Goal: Transaction & Acquisition: Purchase product/service

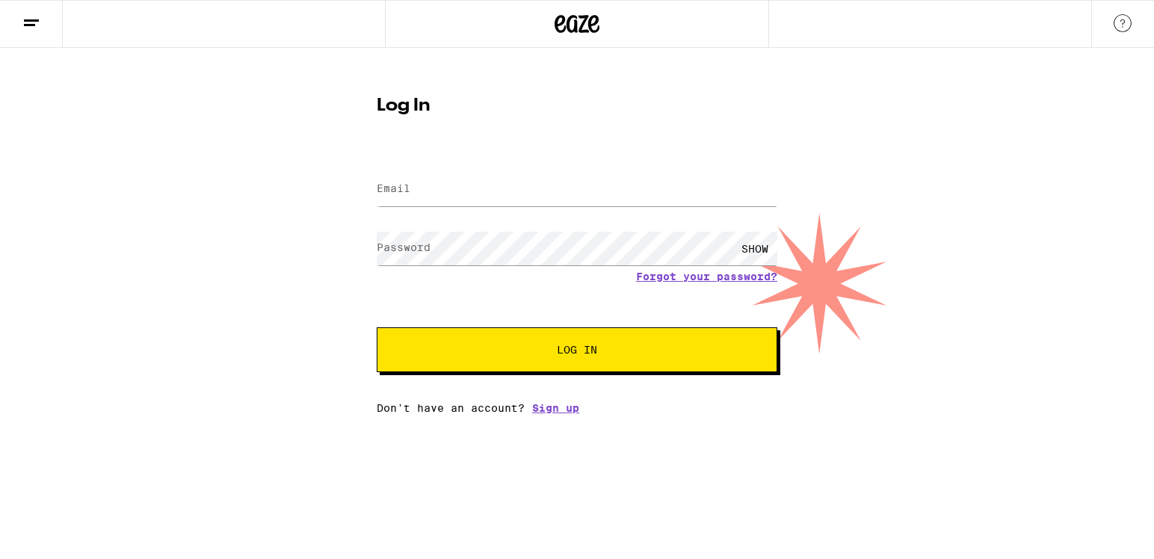
click at [438, 200] on input "Email" at bounding box center [577, 190] width 401 height 34
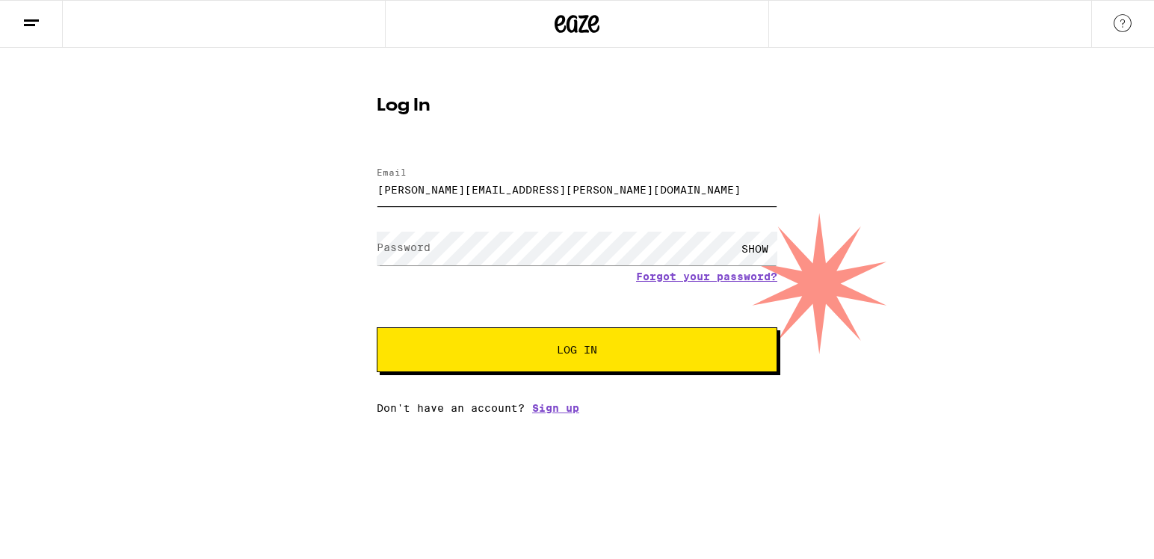
type input "george.savas@yahoo.com"
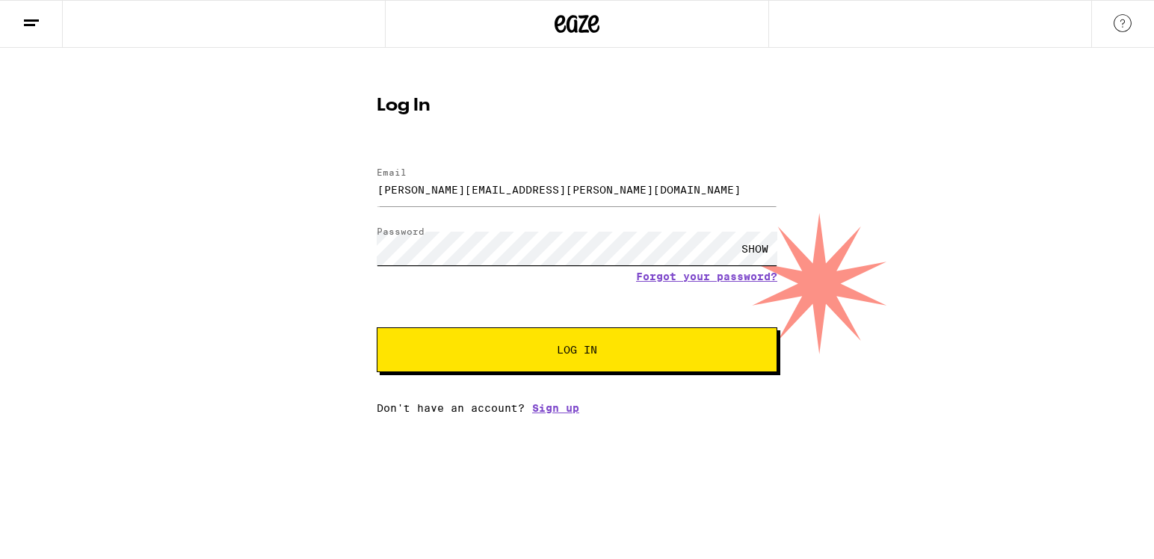
click at [377, 327] on button "Log In" at bounding box center [577, 349] width 401 height 45
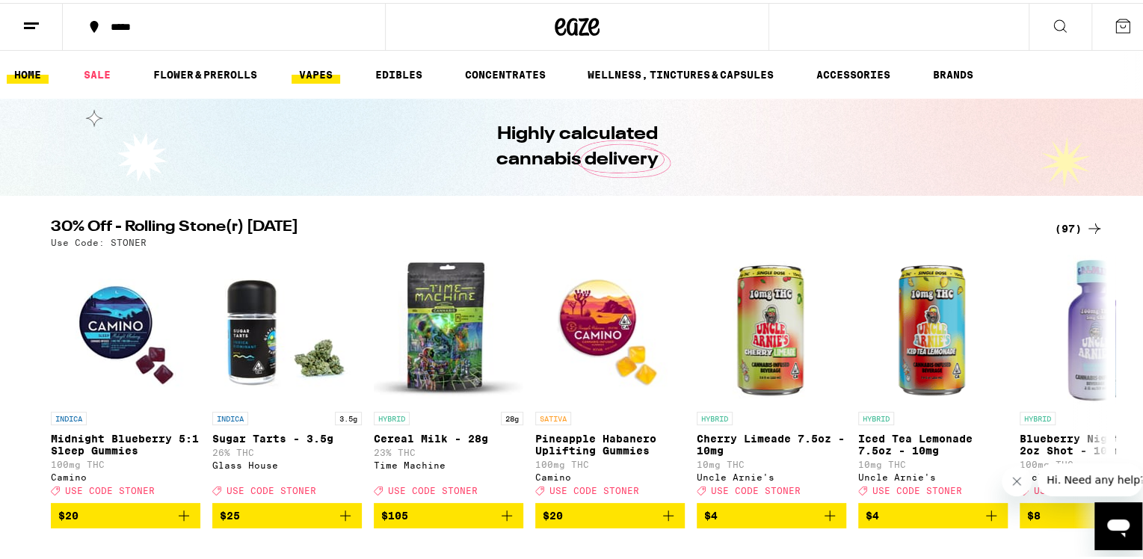
click at [321, 72] on link "VAPES" at bounding box center [315, 72] width 49 height 18
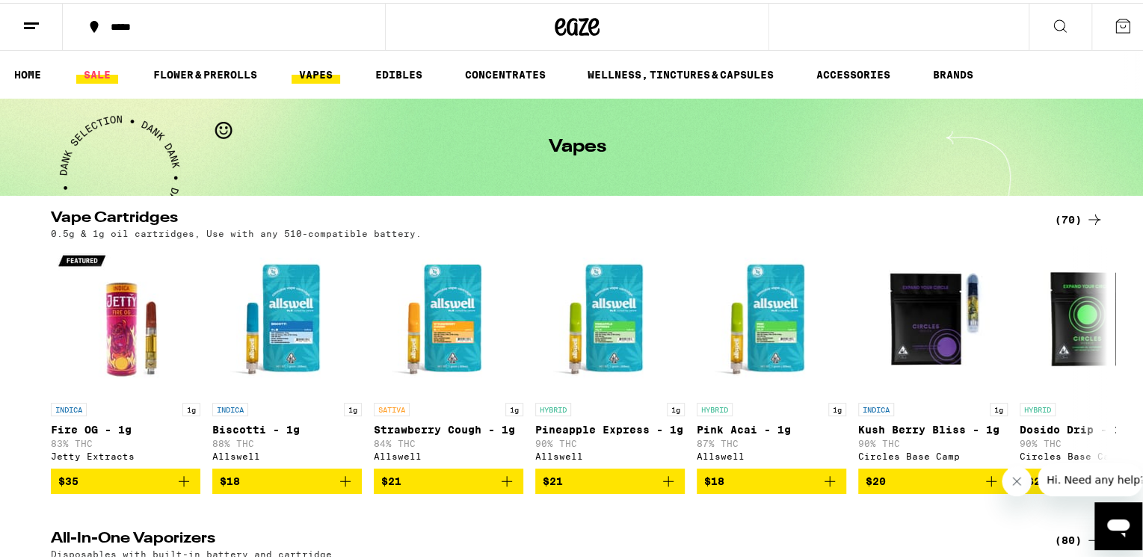
click at [90, 69] on link "SALE" at bounding box center [97, 72] width 42 height 18
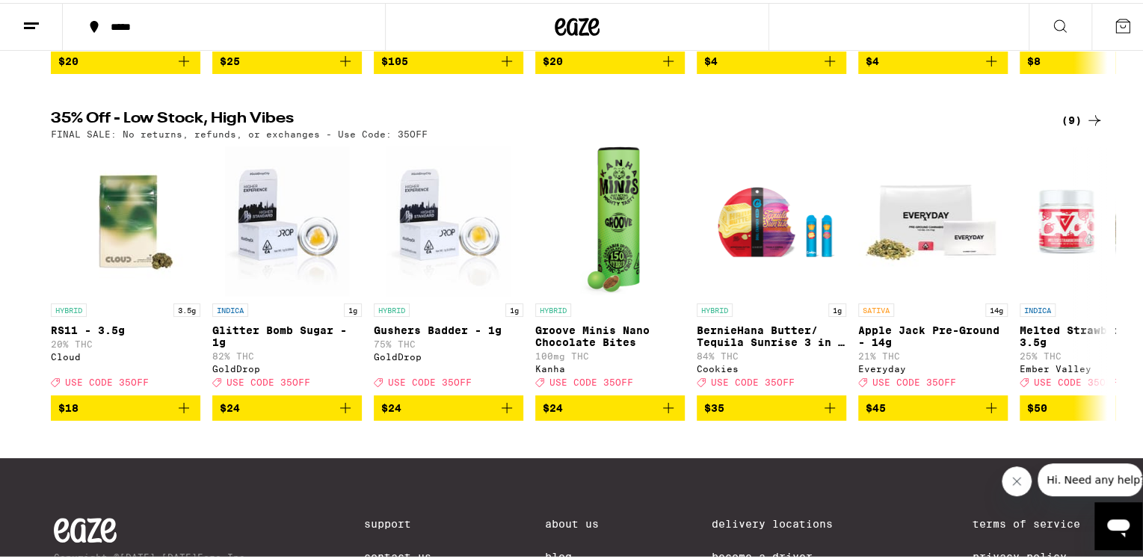
scroll to position [374, 0]
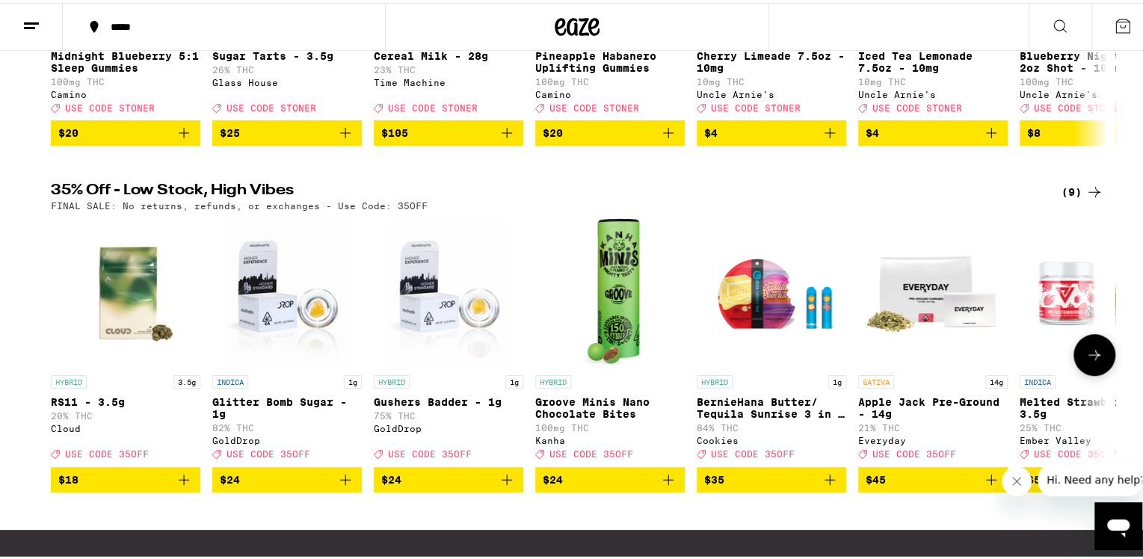
click at [1102, 373] on button at bounding box center [1094, 352] width 42 height 42
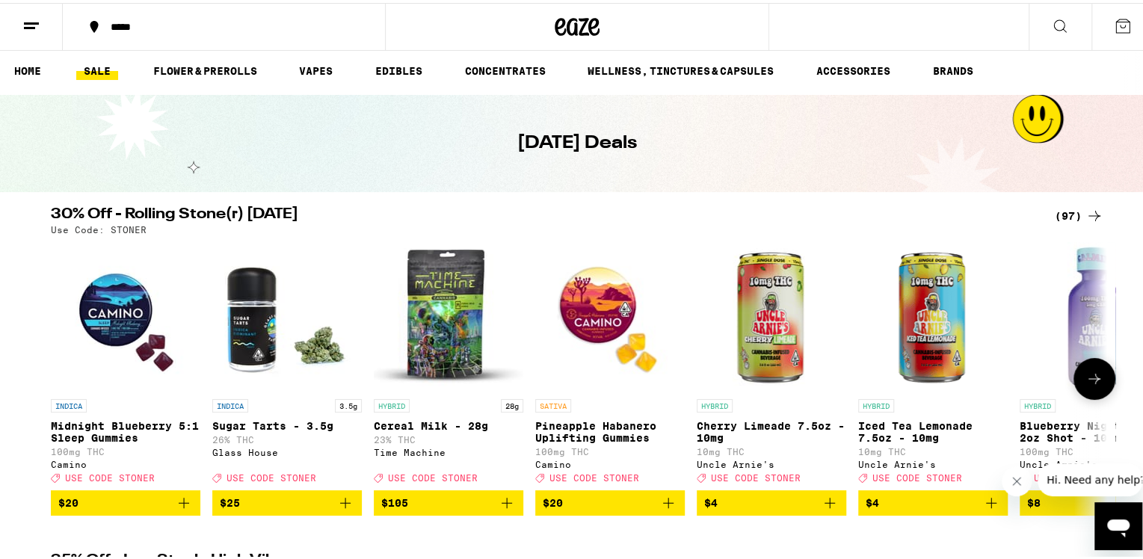
scroll to position [0, 0]
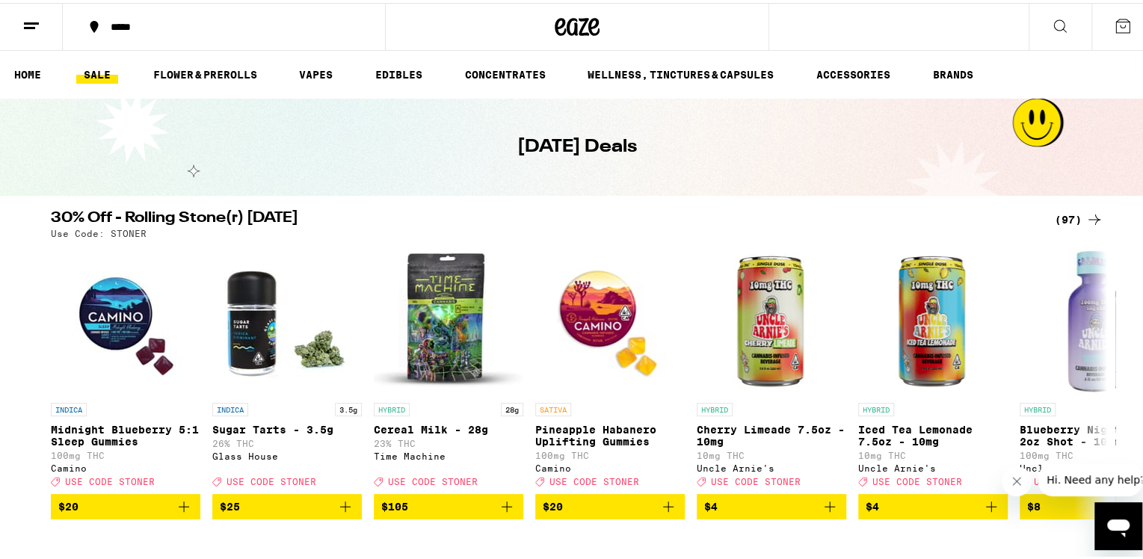
click at [1087, 212] on icon at bounding box center [1094, 217] width 18 height 18
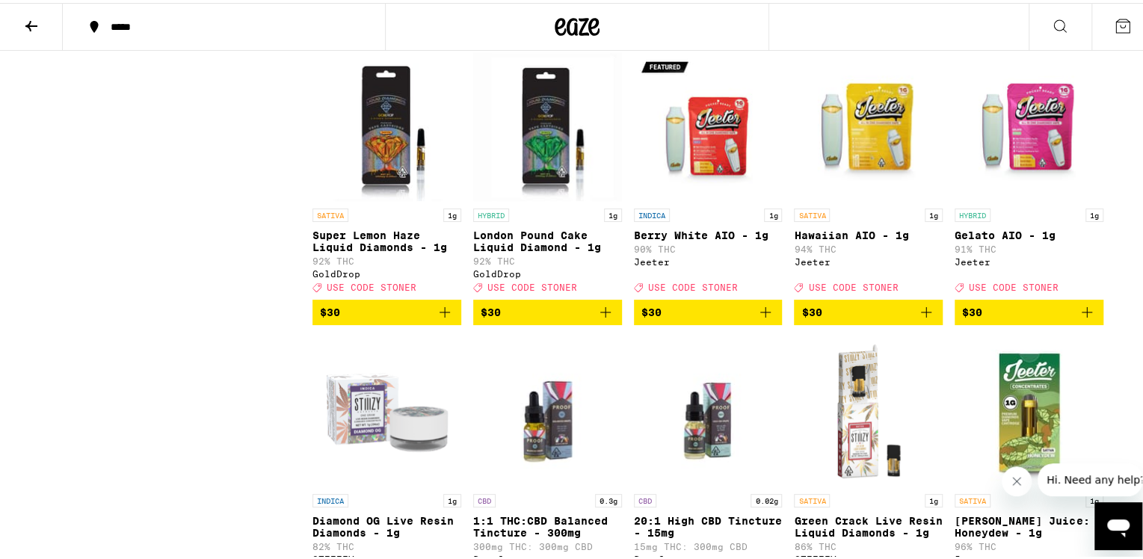
scroll to position [3588, 0]
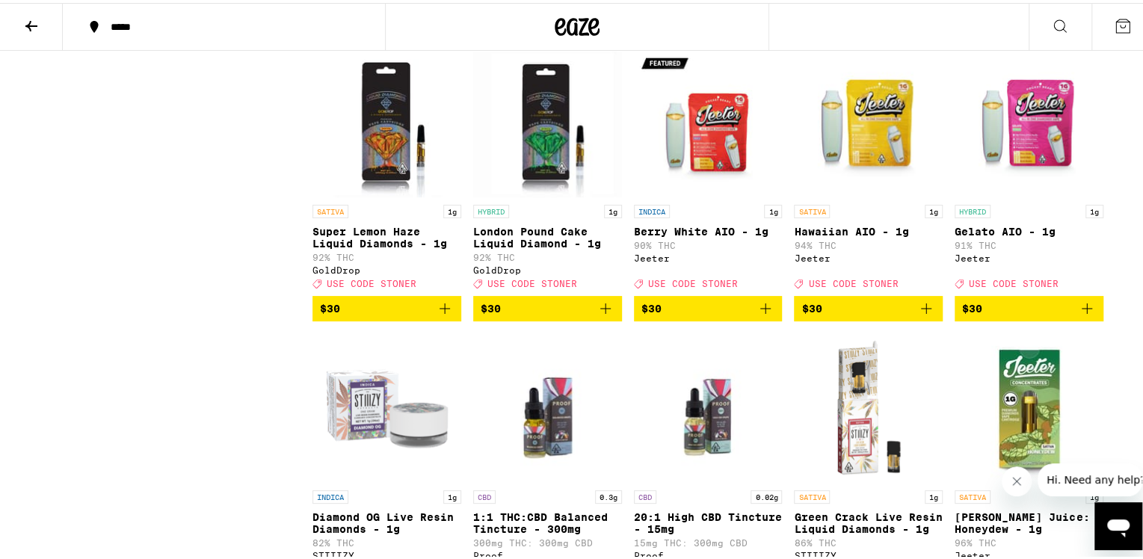
click at [761, 315] on icon "Add to bag" at bounding box center [765, 306] width 18 height 18
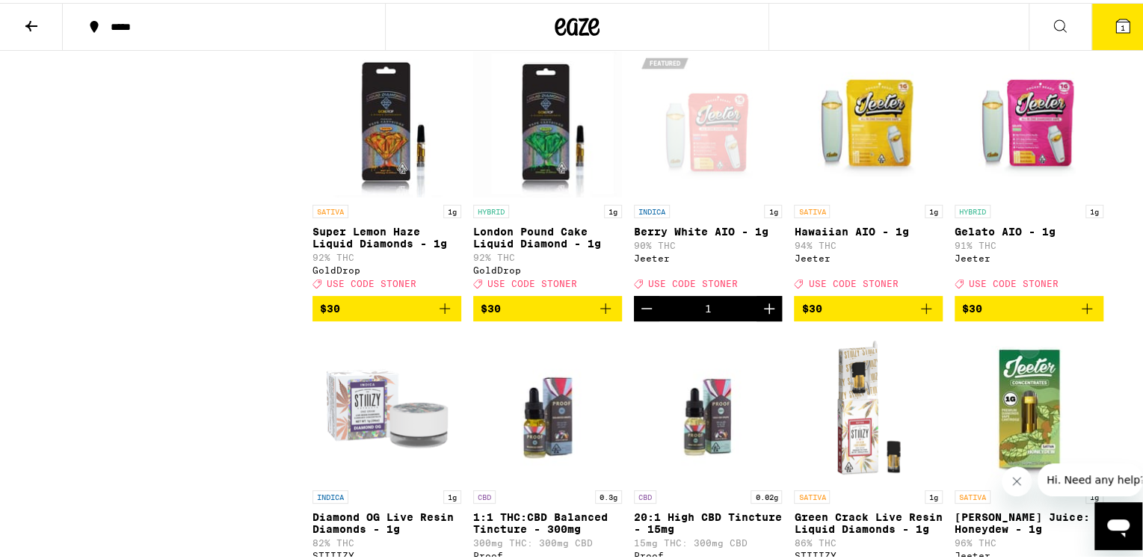
scroll to position [3635, 0]
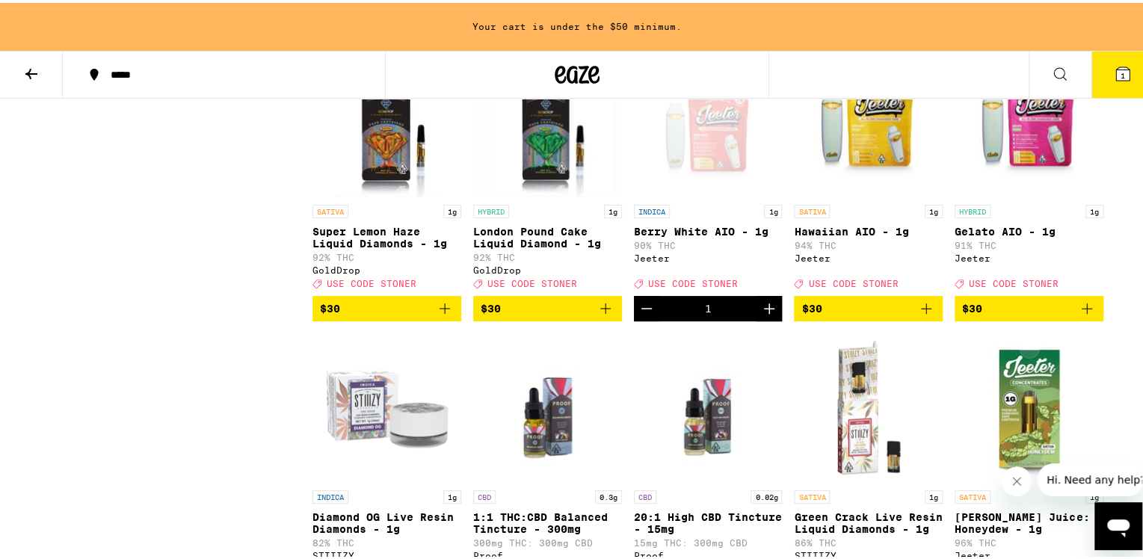
click at [1118, 88] on button "1" at bounding box center [1122, 72] width 63 height 46
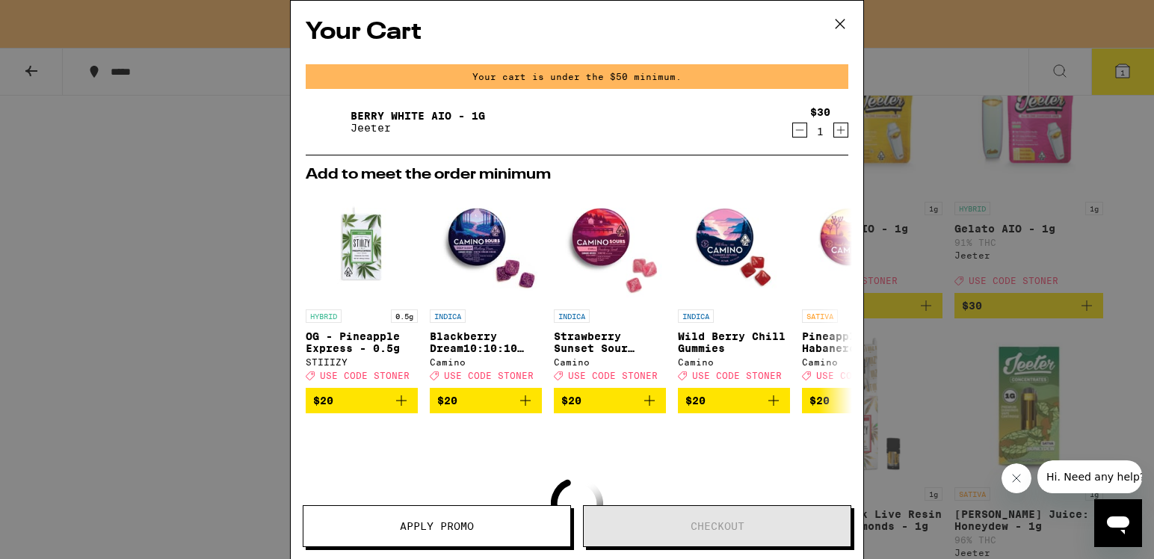
click at [841, 22] on icon at bounding box center [840, 24] width 22 height 22
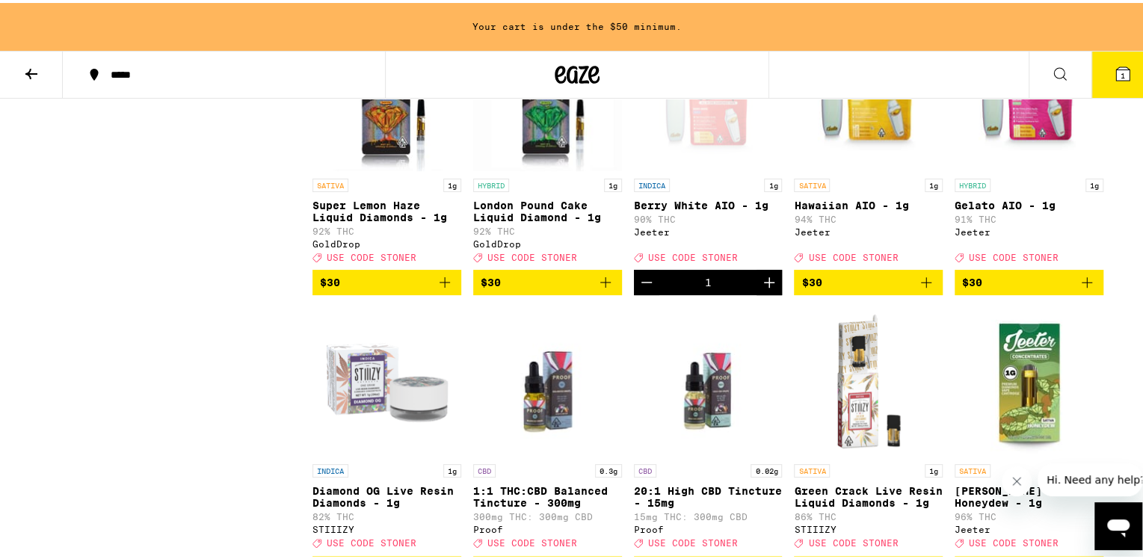
scroll to position [3662, 0]
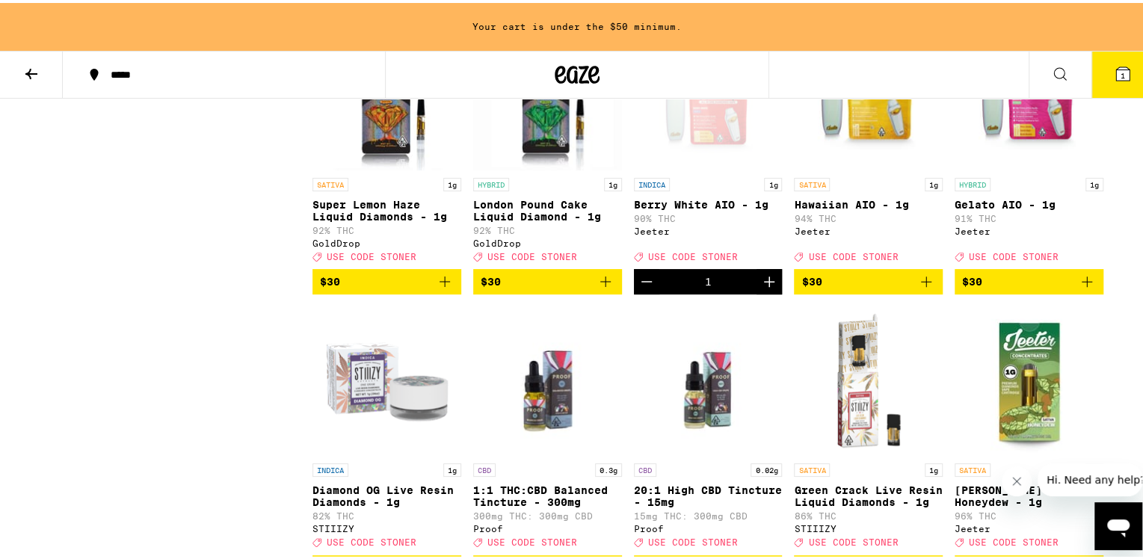
click at [921, 288] on icon "Add to bag" at bounding box center [926, 279] width 18 height 18
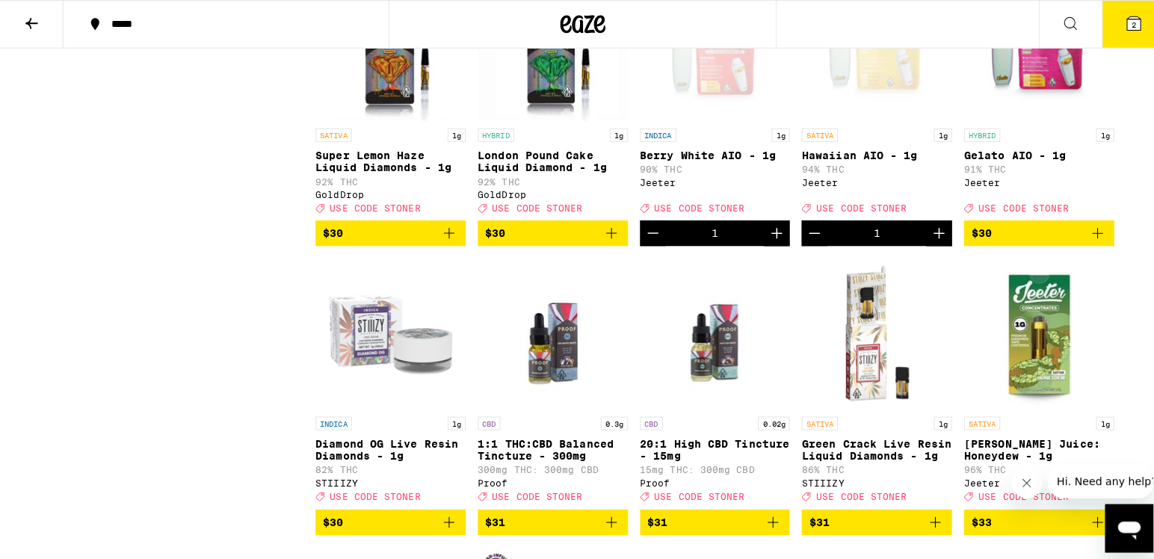
scroll to position [3615, 0]
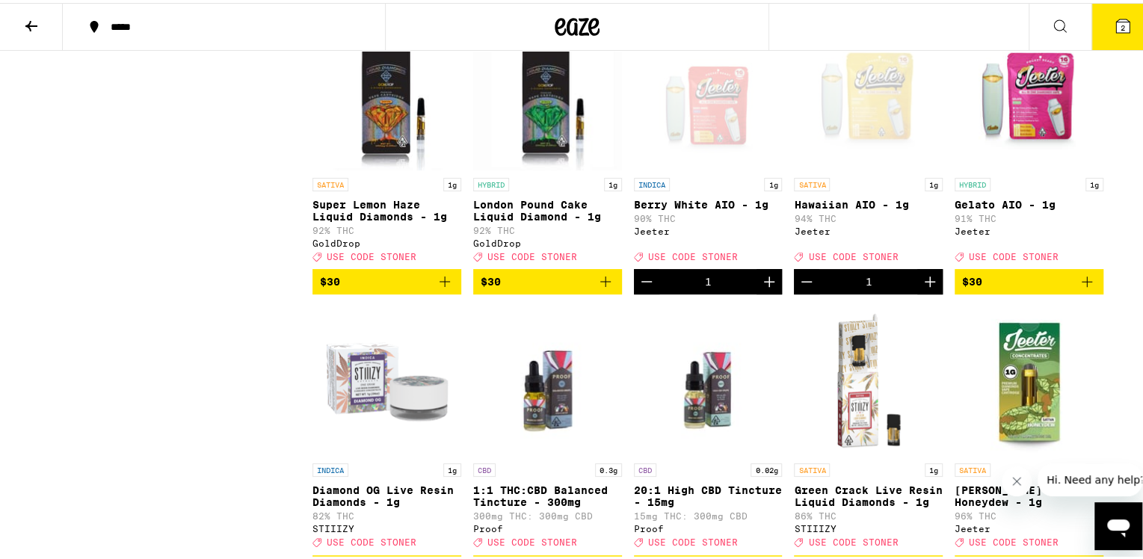
click at [1117, 26] on icon at bounding box center [1122, 22] width 13 height 13
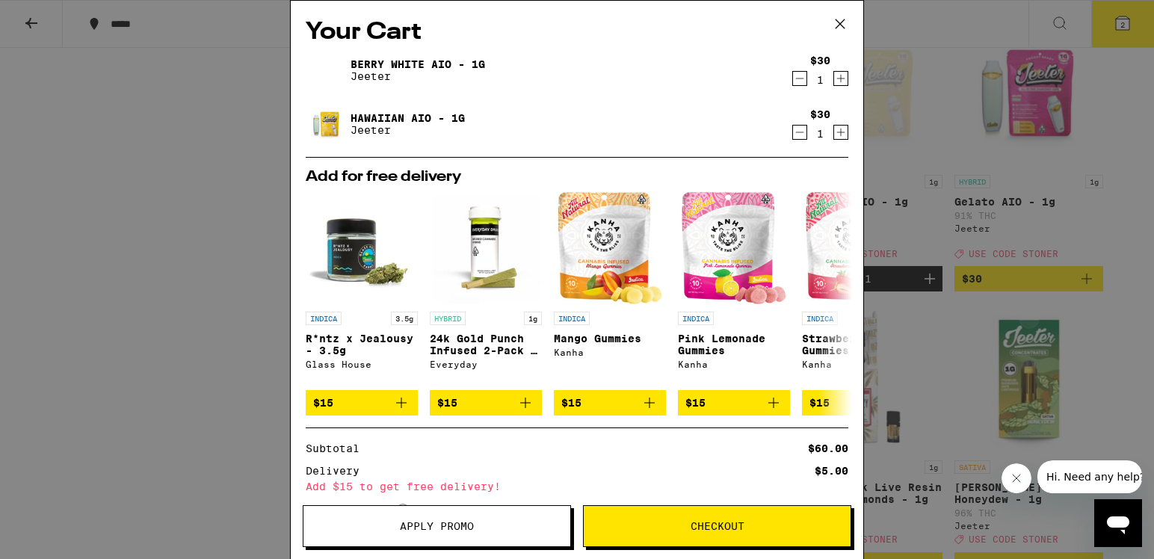
click at [839, 31] on icon at bounding box center [840, 24] width 22 height 22
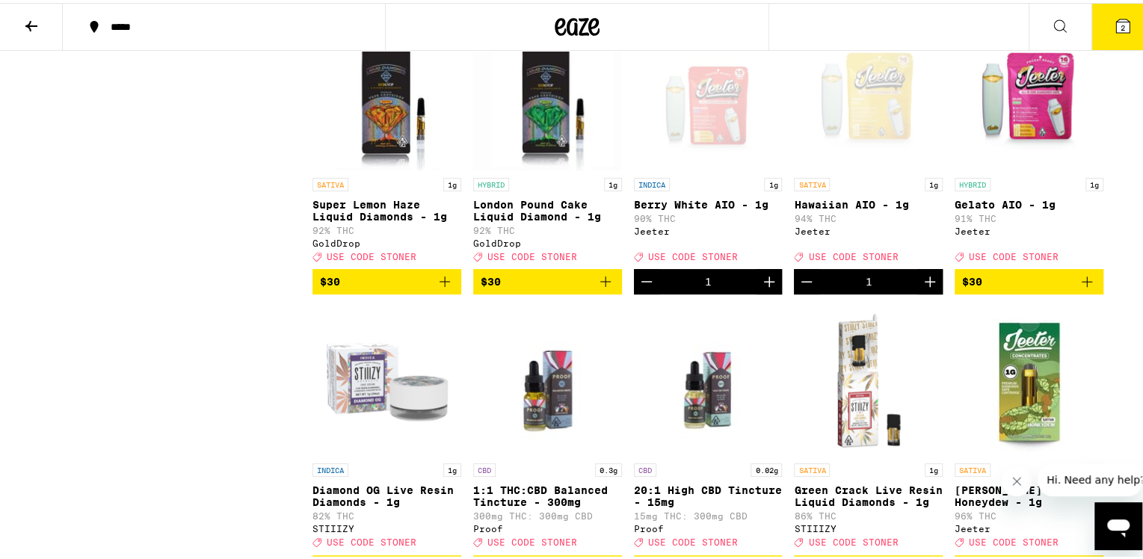
click at [798, 288] on icon "Decrement" at bounding box center [806, 279] width 18 height 18
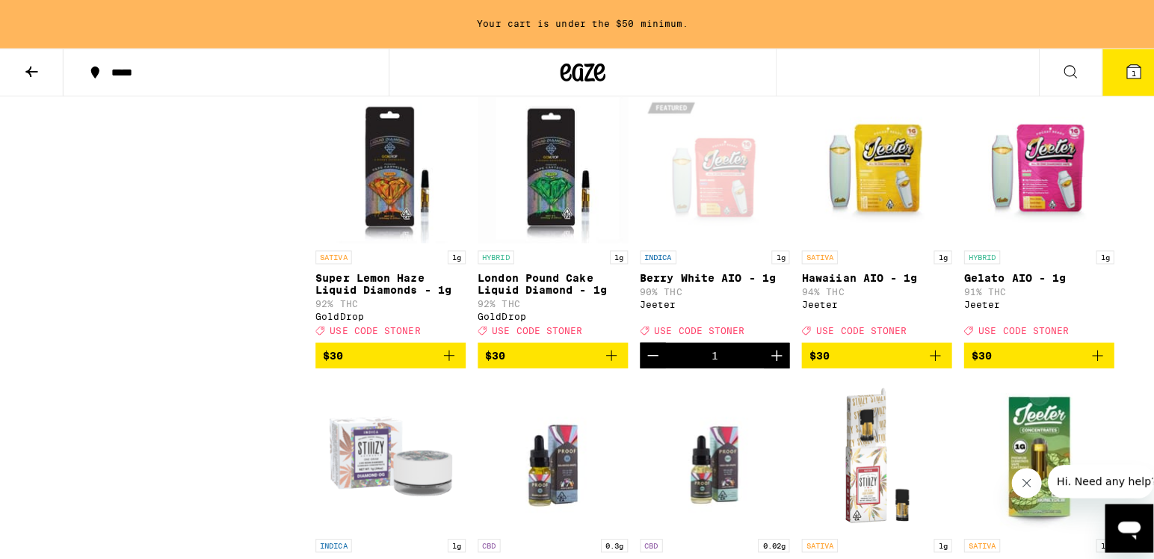
scroll to position [3588, 0]
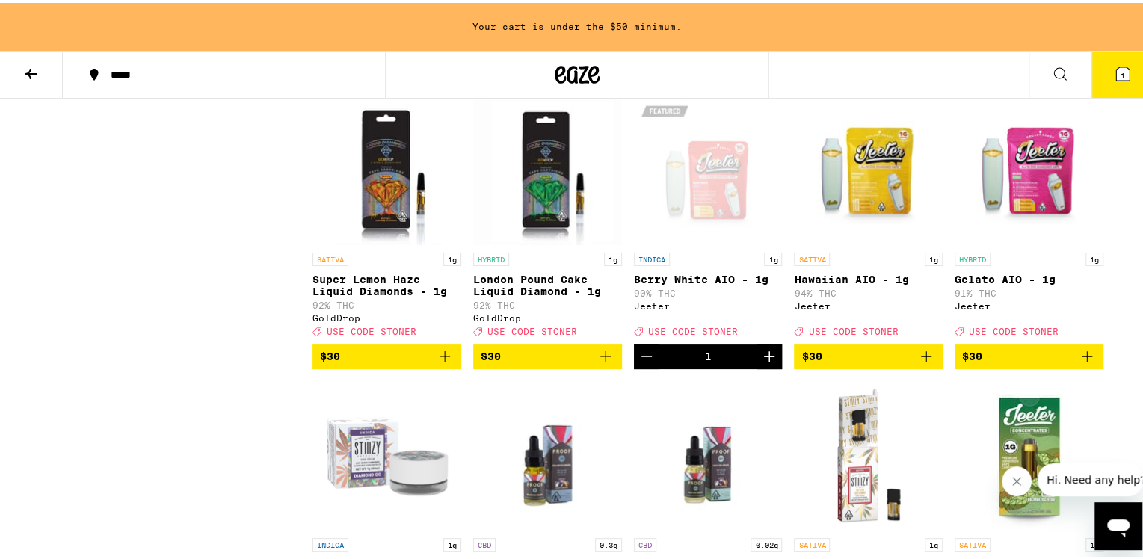
click at [1120, 68] on span "1" at bounding box center [1122, 72] width 4 height 9
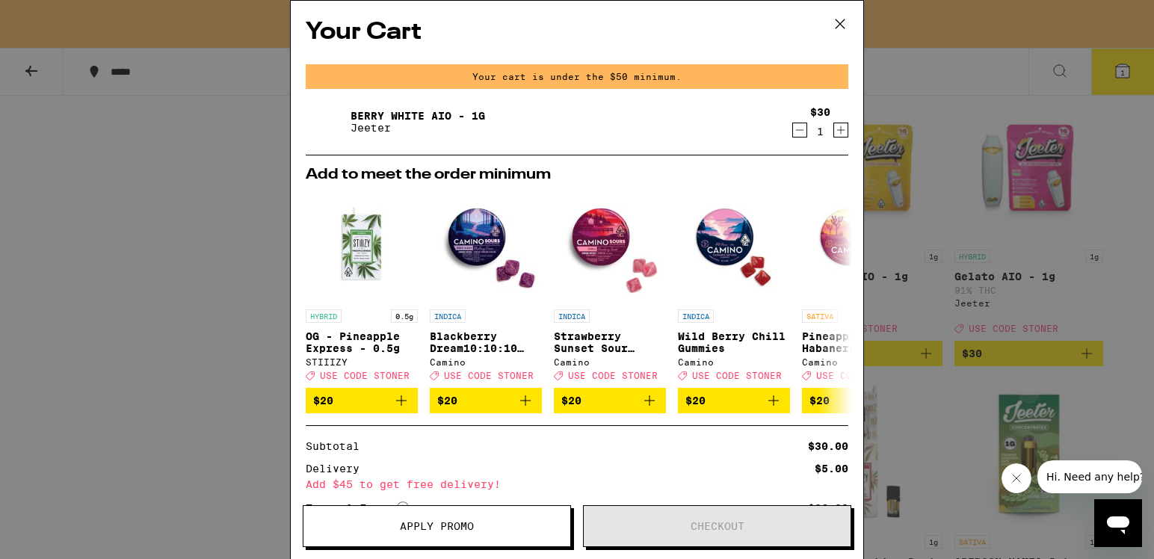
click at [837, 25] on icon at bounding box center [840, 24] width 22 height 22
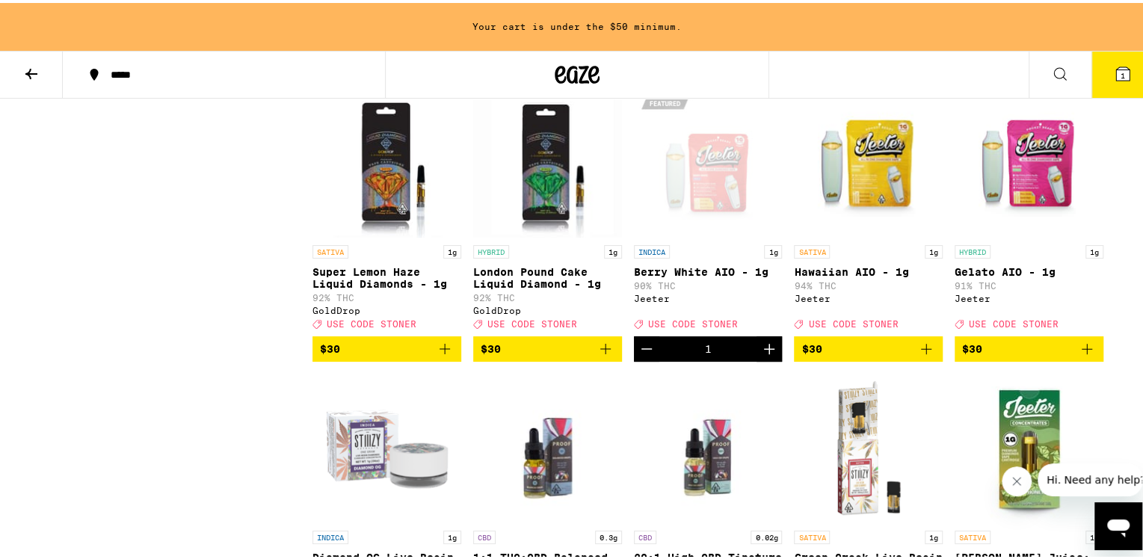
scroll to position [3737, 0]
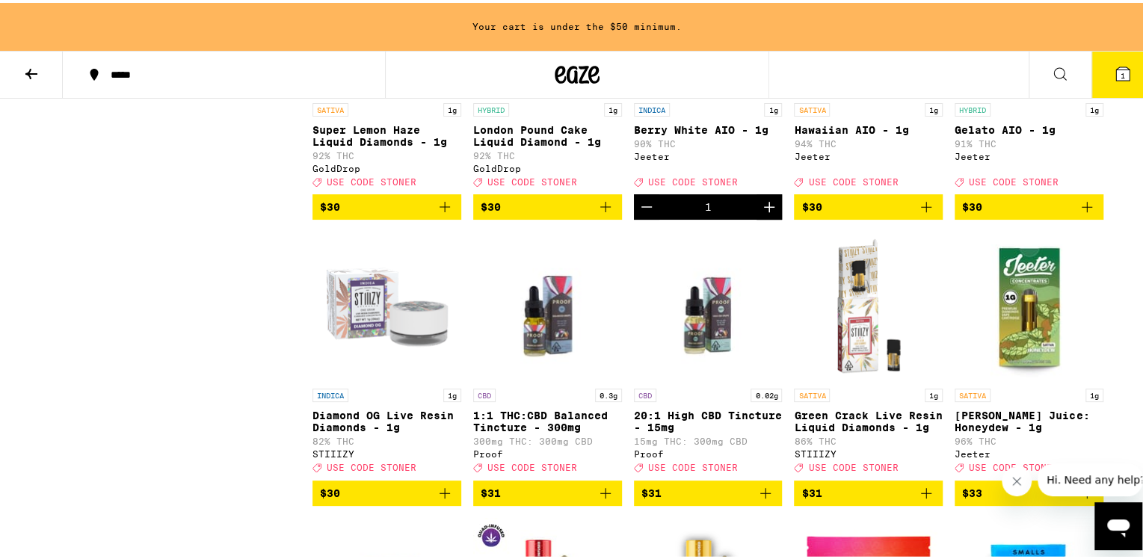
click at [921, 209] on icon "Add to bag" at bounding box center [926, 204] width 10 height 10
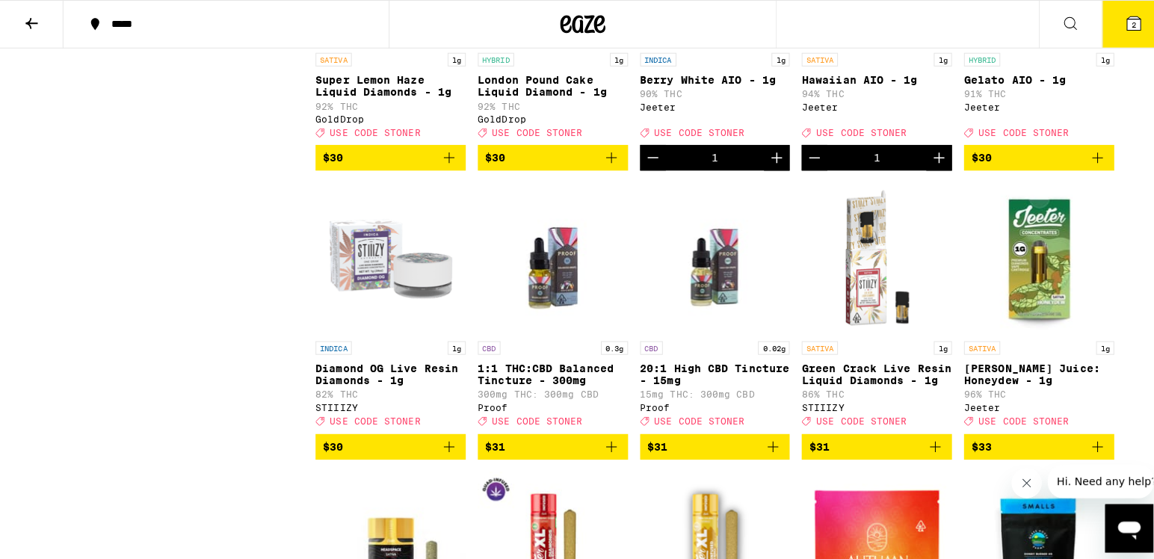
scroll to position [3689, 0]
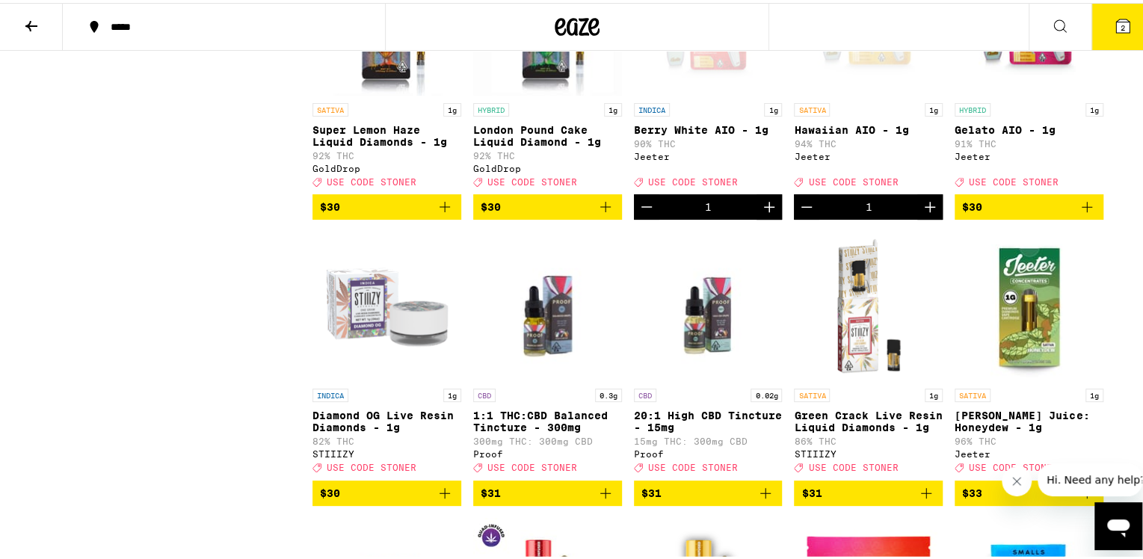
click at [1097, 35] on button "2" at bounding box center [1122, 24] width 63 height 46
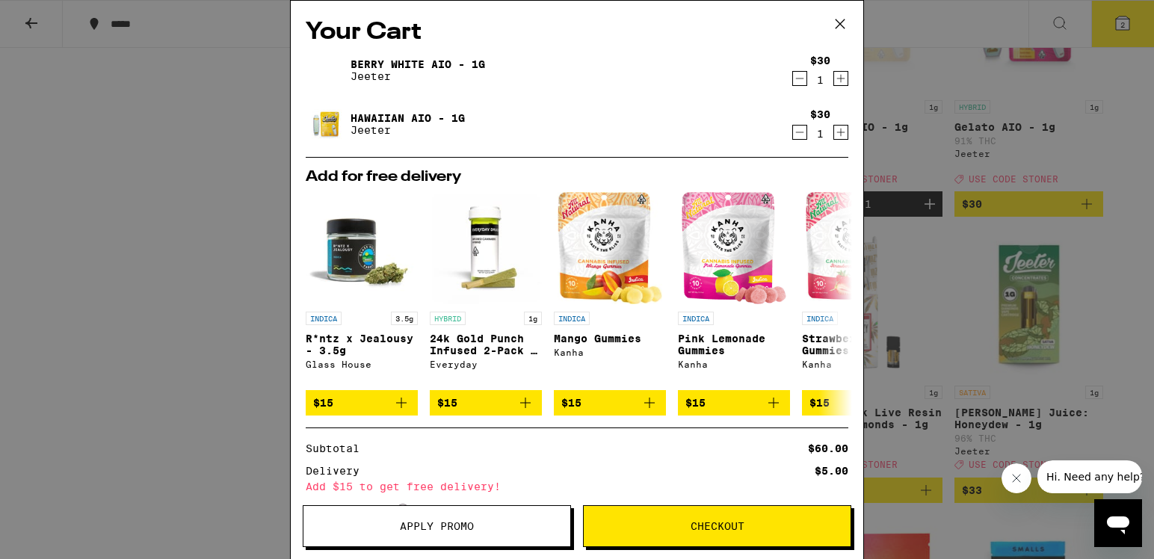
click at [836, 16] on icon at bounding box center [840, 24] width 22 height 22
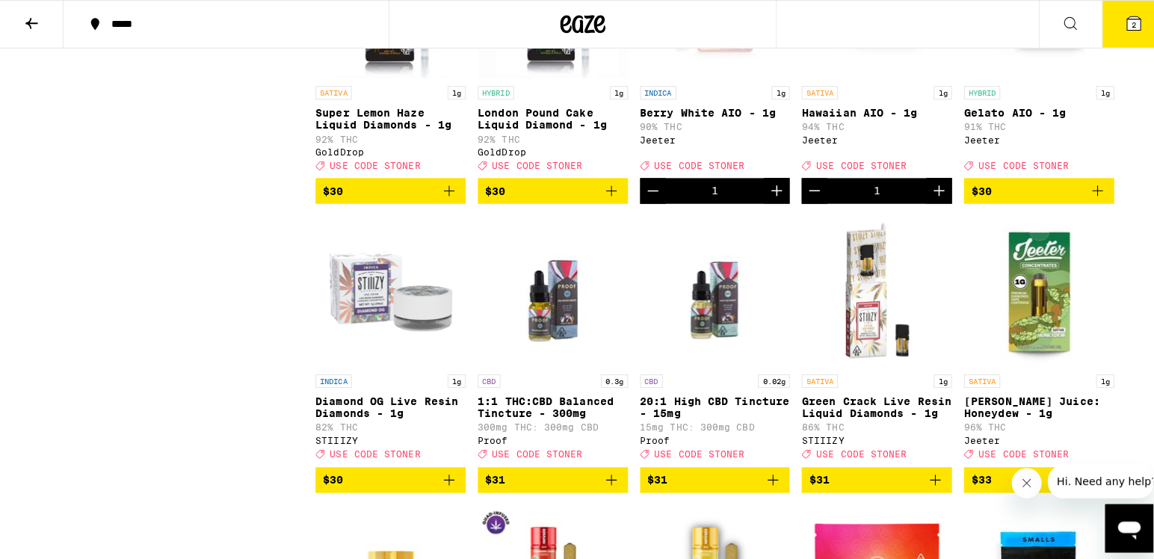
scroll to position [3689, 0]
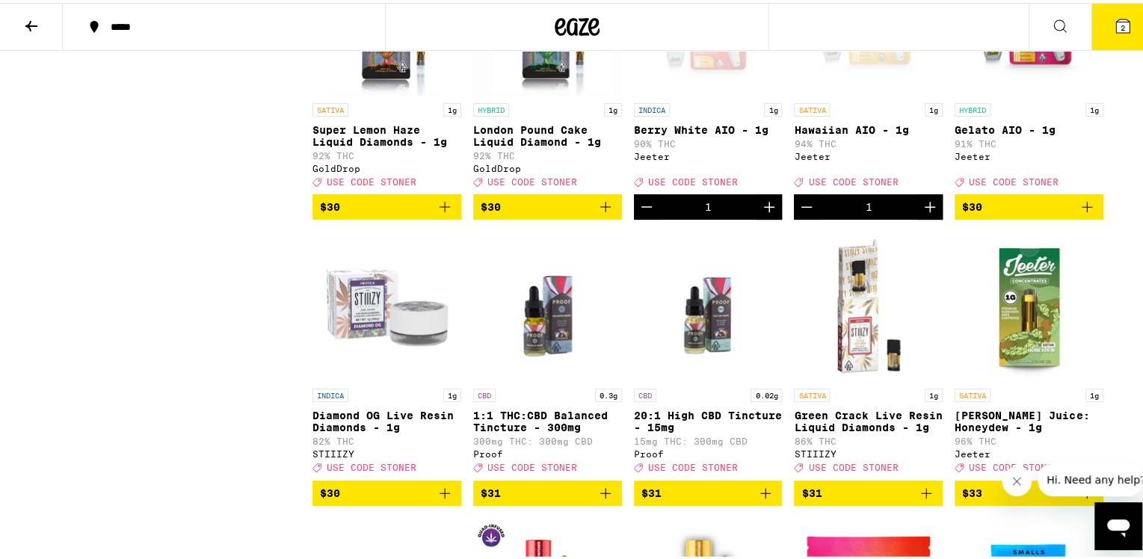
click at [1117, 19] on icon at bounding box center [1123, 23] width 18 height 18
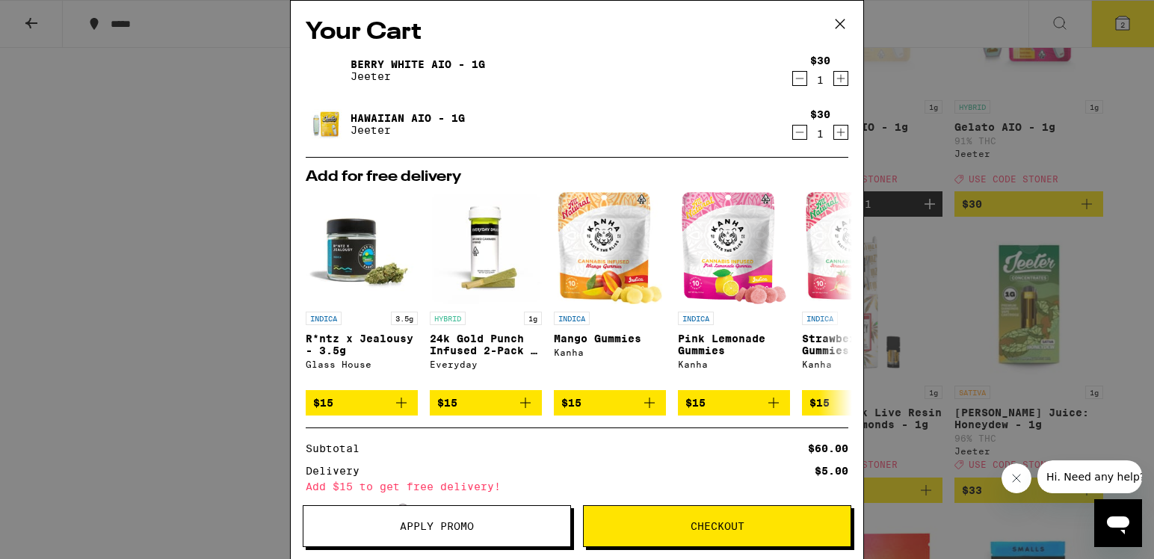
click at [1017, 322] on div "Your Cart Berry White AIO - 1g Jeeter $30 1 Hawaiian AIO - 1g Jeeter $30 1 Add …" at bounding box center [577, 279] width 1154 height 559
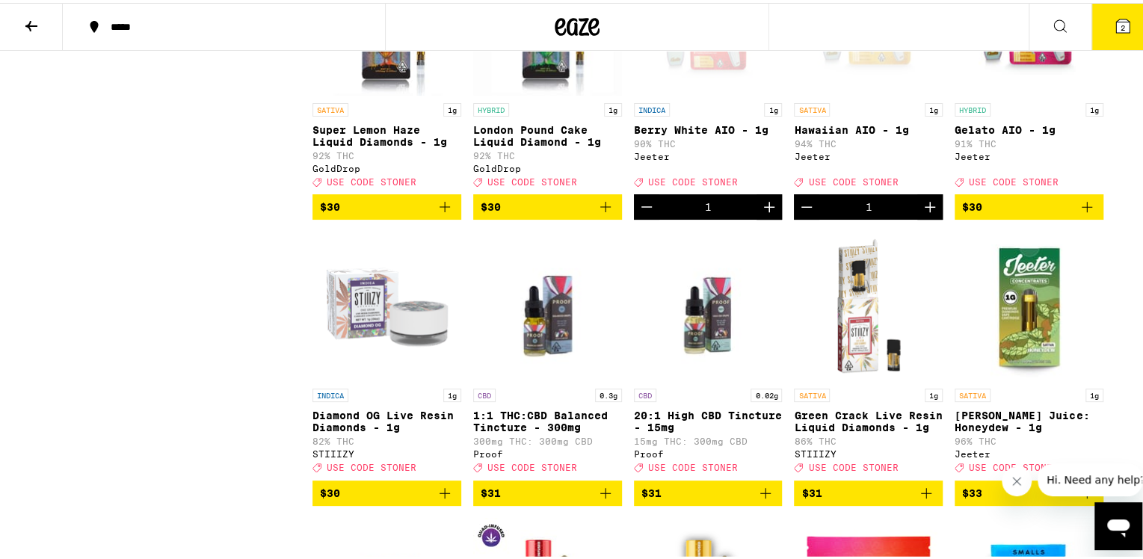
click at [1116, 17] on icon at bounding box center [1122, 22] width 13 height 13
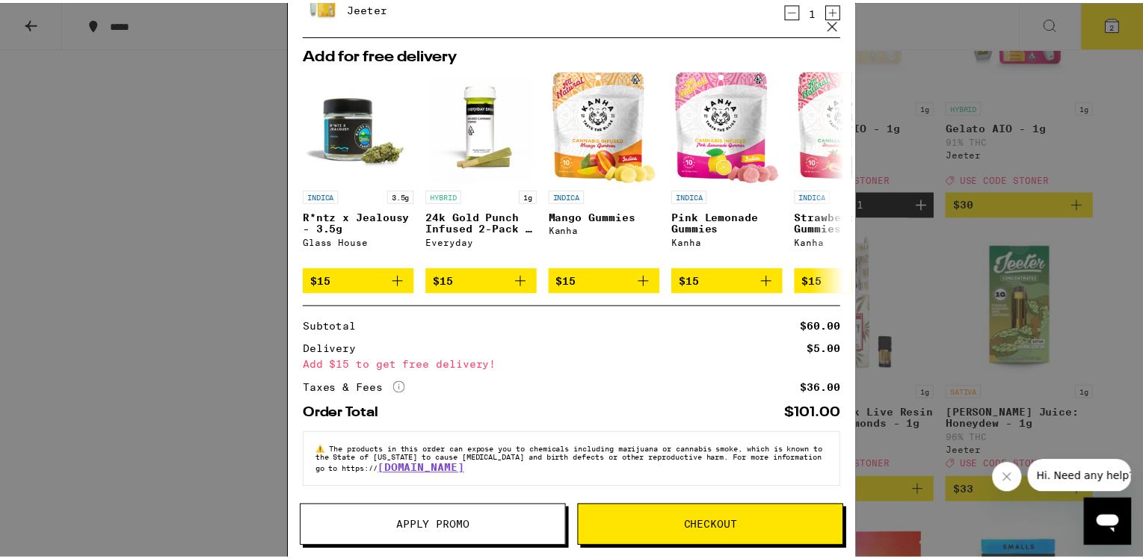
scroll to position [135, 0]
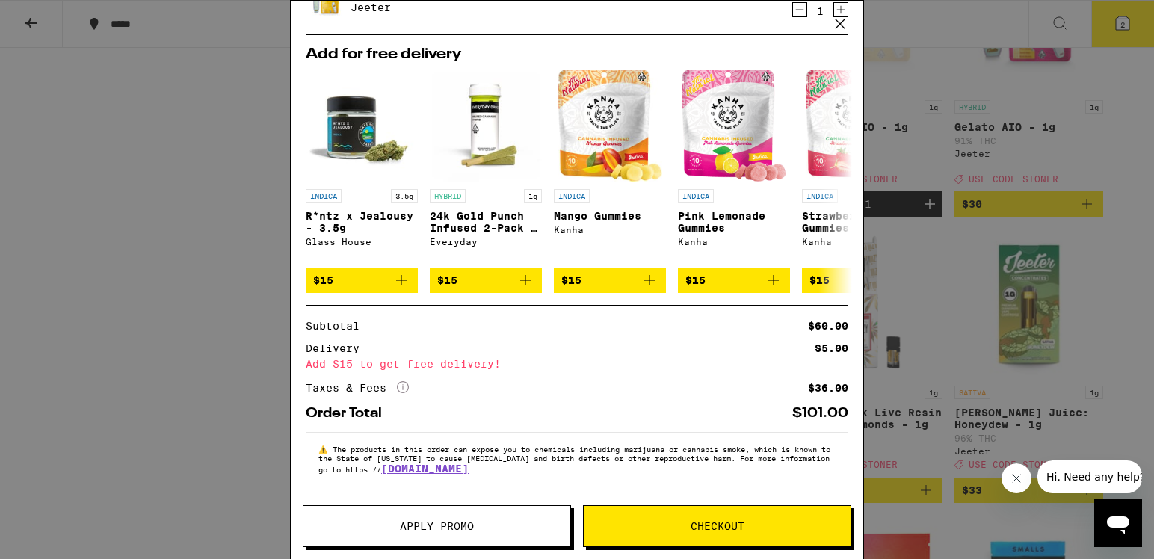
click at [501, 534] on button "Apply Promo" at bounding box center [437, 526] width 268 height 42
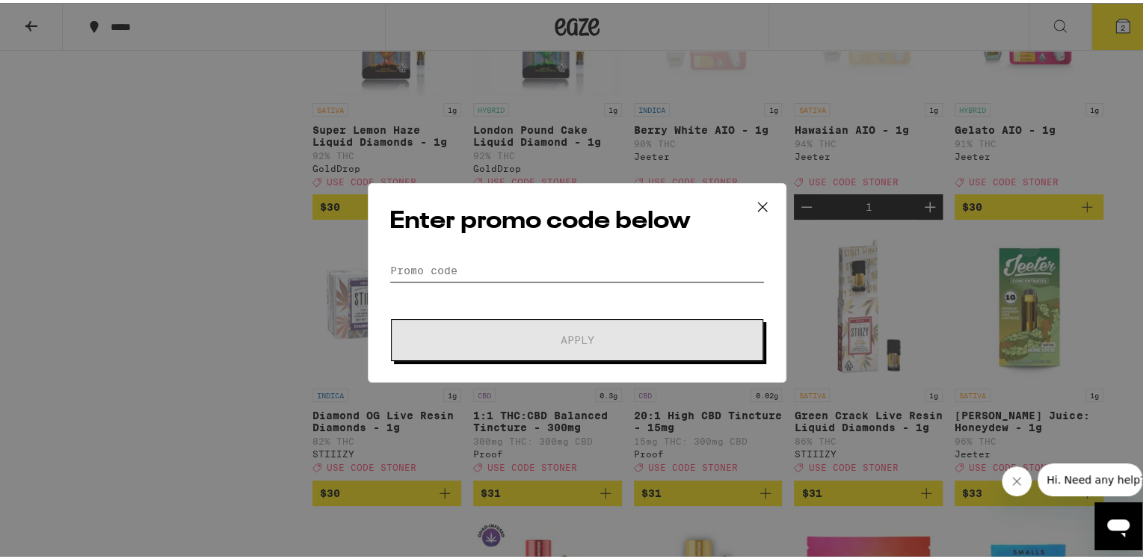
click at [567, 261] on input "Promo Code" at bounding box center [576, 267] width 375 height 22
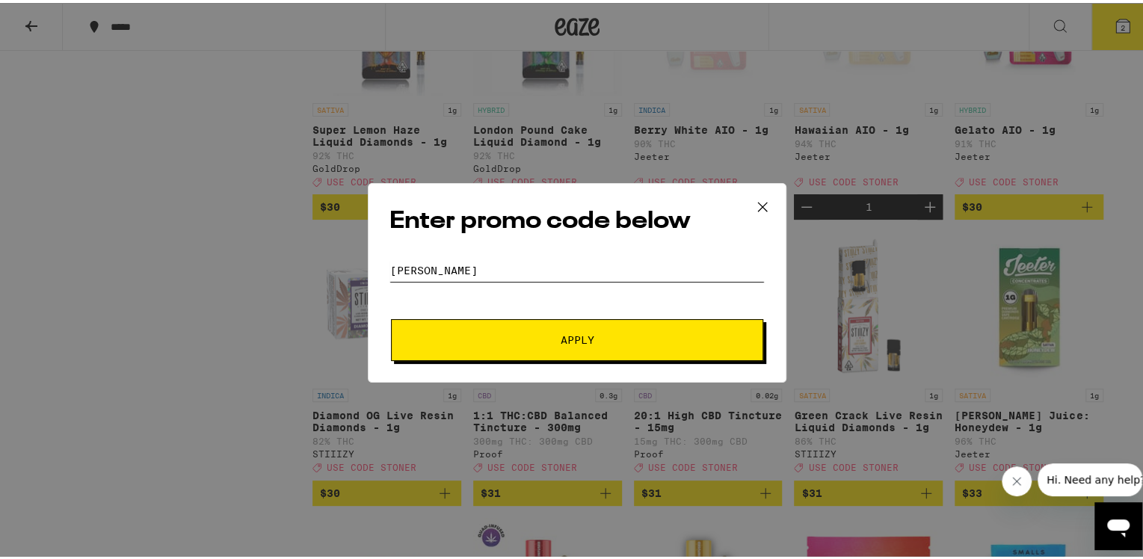
type input "STONER"
click at [510, 333] on span "Apply" at bounding box center [576, 337] width 269 height 10
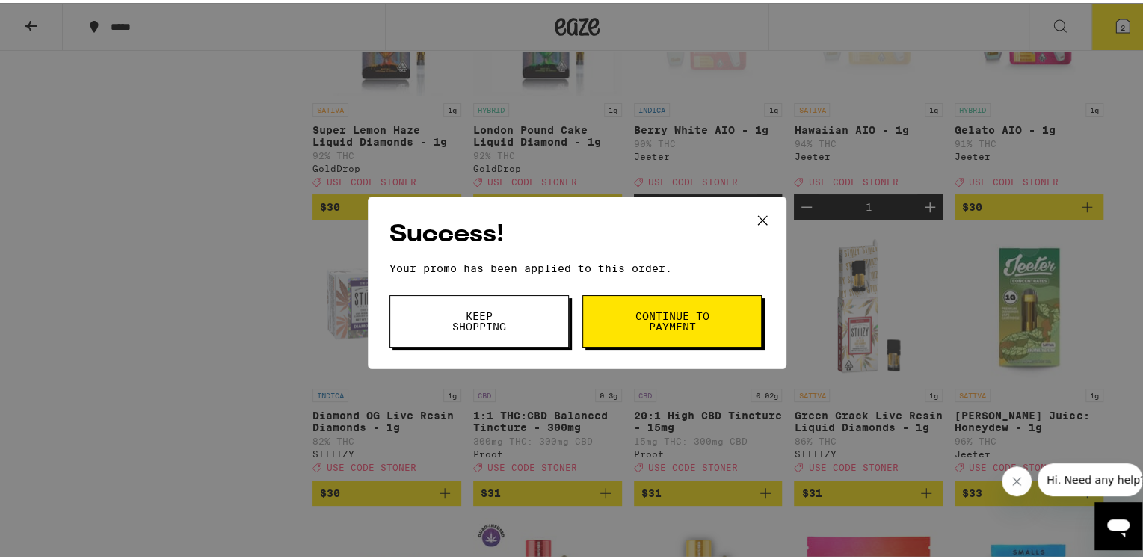
click at [634, 319] on span "Continue to payment" at bounding box center [672, 318] width 76 height 21
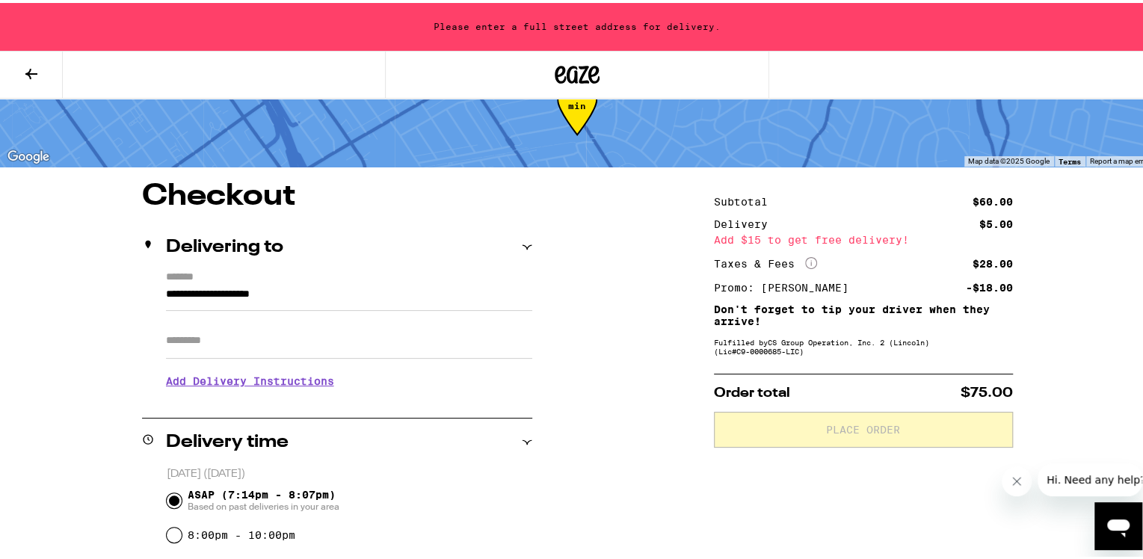
scroll to position [75, 0]
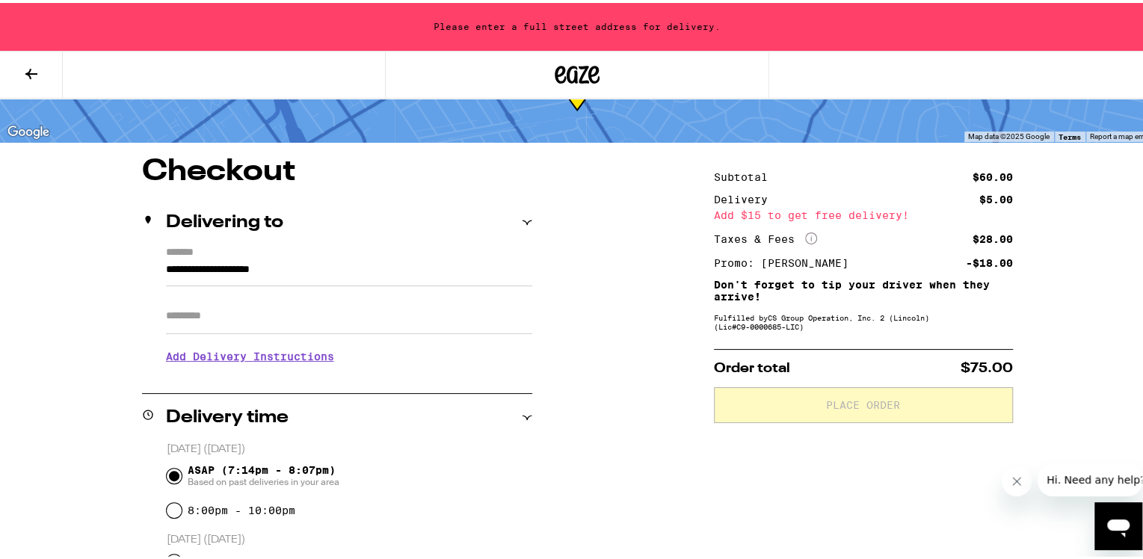
click at [248, 316] on input "Apt/Suite" at bounding box center [349, 313] width 366 height 36
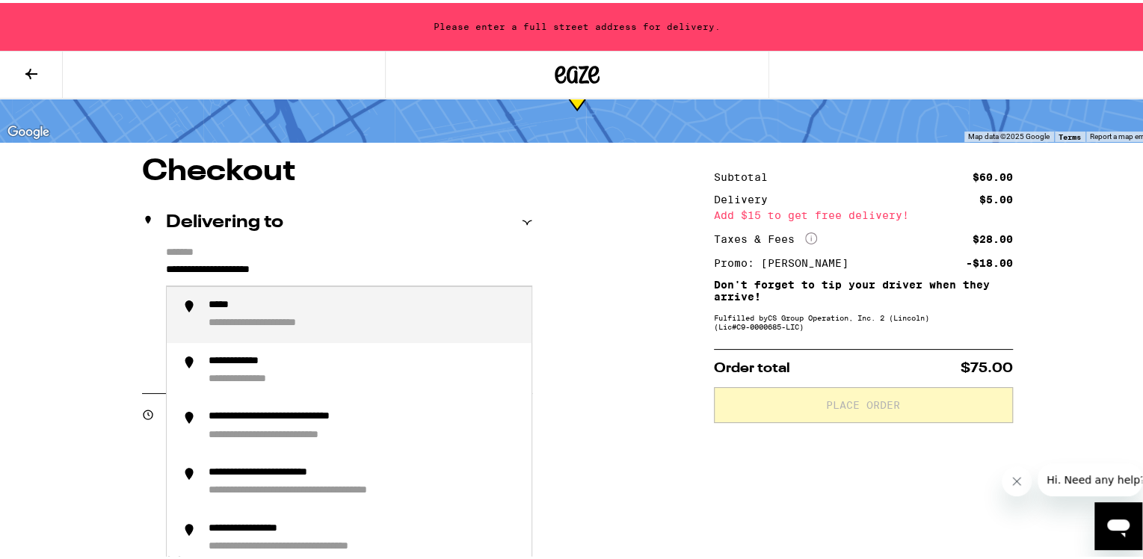
drag, startPoint x: 289, startPoint y: 277, endPoint x: 130, endPoint y: 283, distance: 159.3
click at [328, 267] on input "**********" at bounding box center [349, 270] width 366 height 25
drag, startPoint x: 328, startPoint y: 267, endPoint x: 0, endPoint y: 264, distance: 328.1
click at [6, 265] on div "**********" at bounding box center [577, 462] width 1154 height 1075
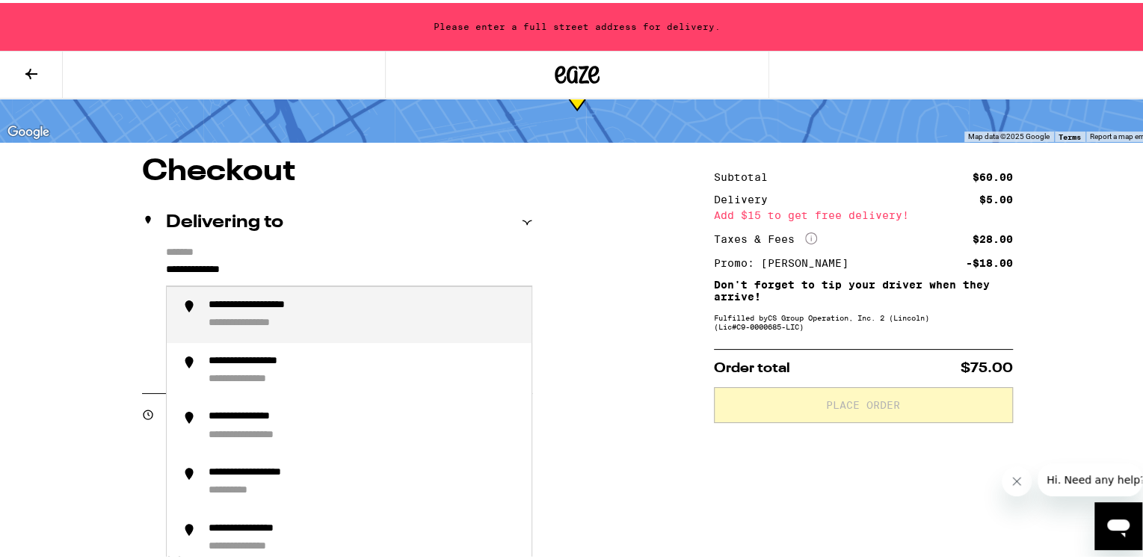
click at [286, 309] on div "**********" at bounding box center [276, 303] width 135 height 14
type input "**********"
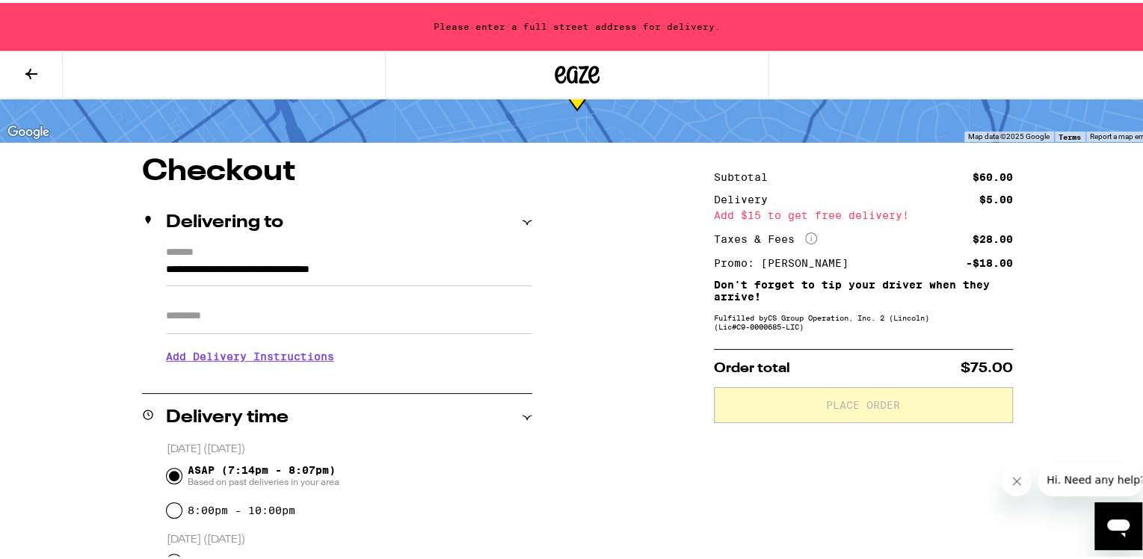
click at [286, 309] on input "Apt/Suite" at bounding box center [349, 313] width 366 height 36
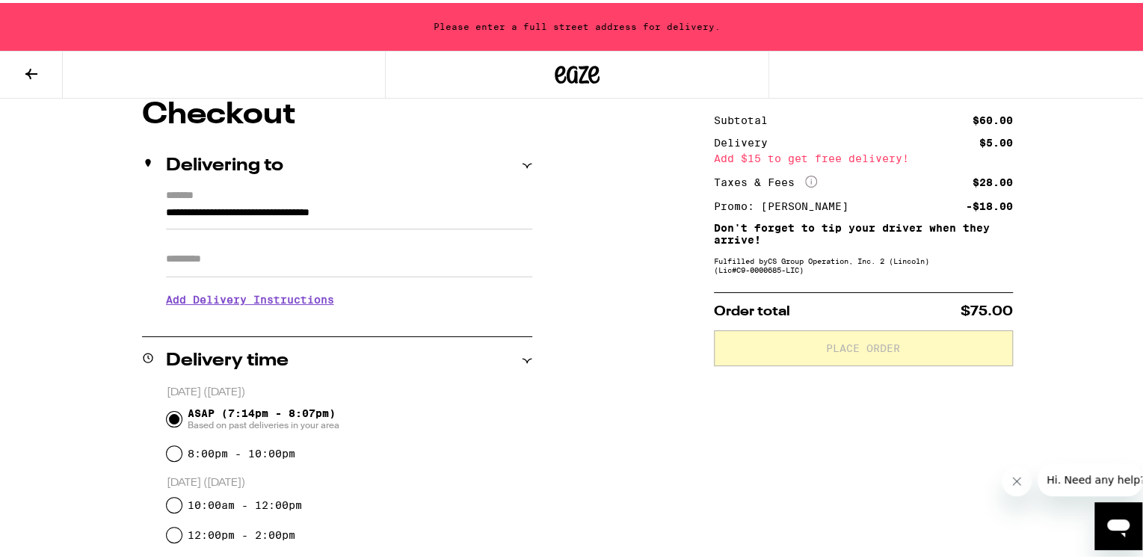
scroll to position [149, 0]
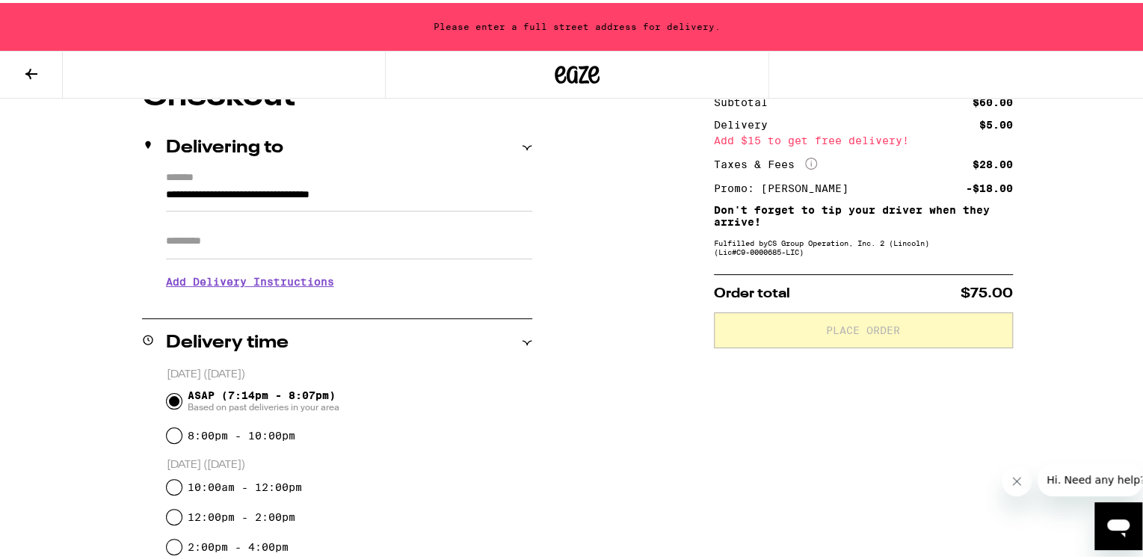
click at [182, 277] on h3 "Add Delivery Instructions" at bounding box center [349, 279] width 366 height 34
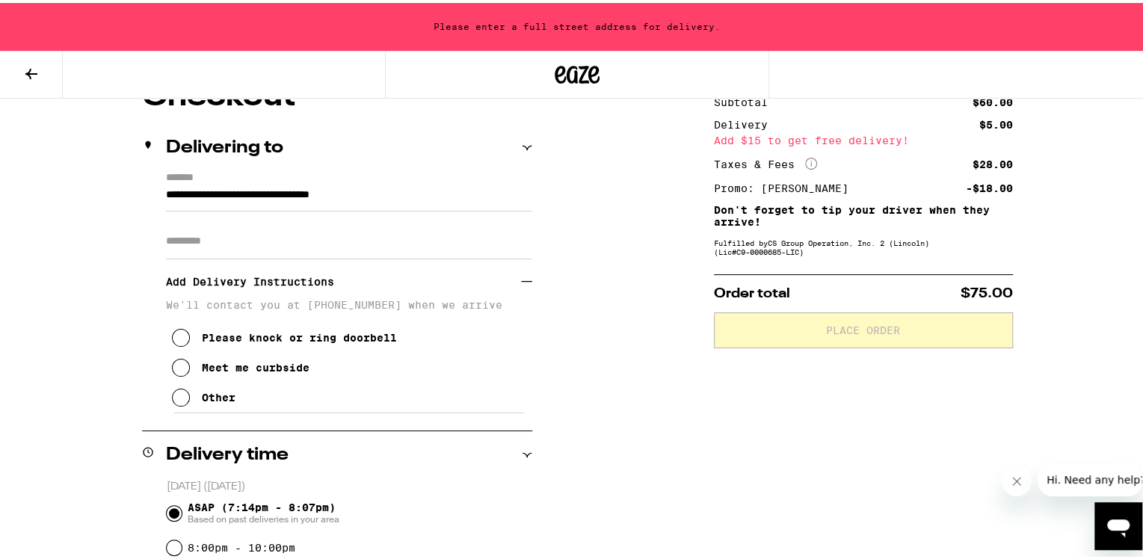
click at [214, 401] on div "Other" at bounding box center [219, 395] width 34 height 12
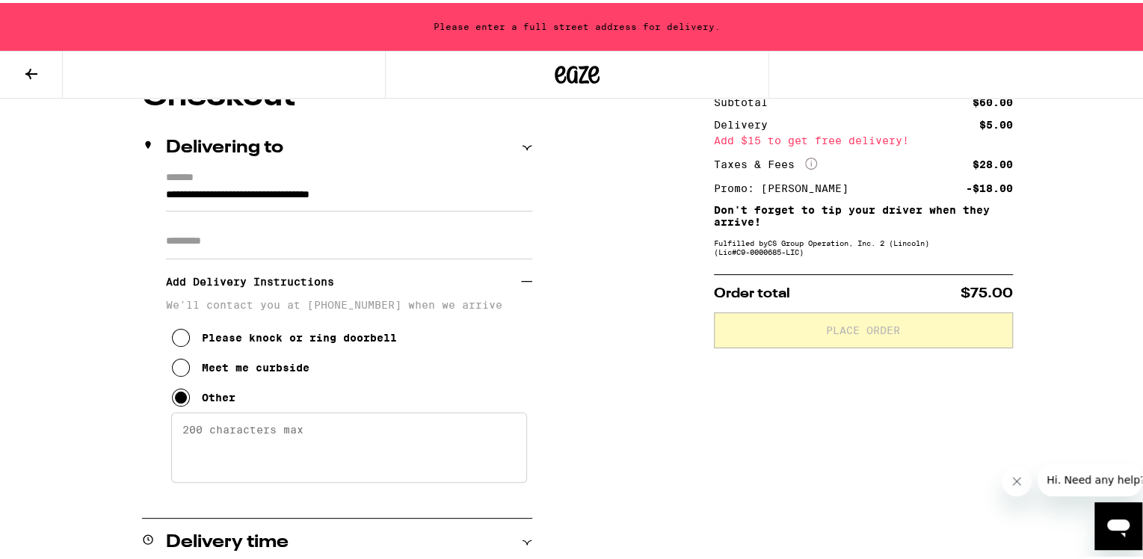
click at [248, 439] on textarea "Enter any other delivery instructions you want driver to know" at bounding box center [349, 445] width 356 height 70
type textarea "C"
type textarea "a"
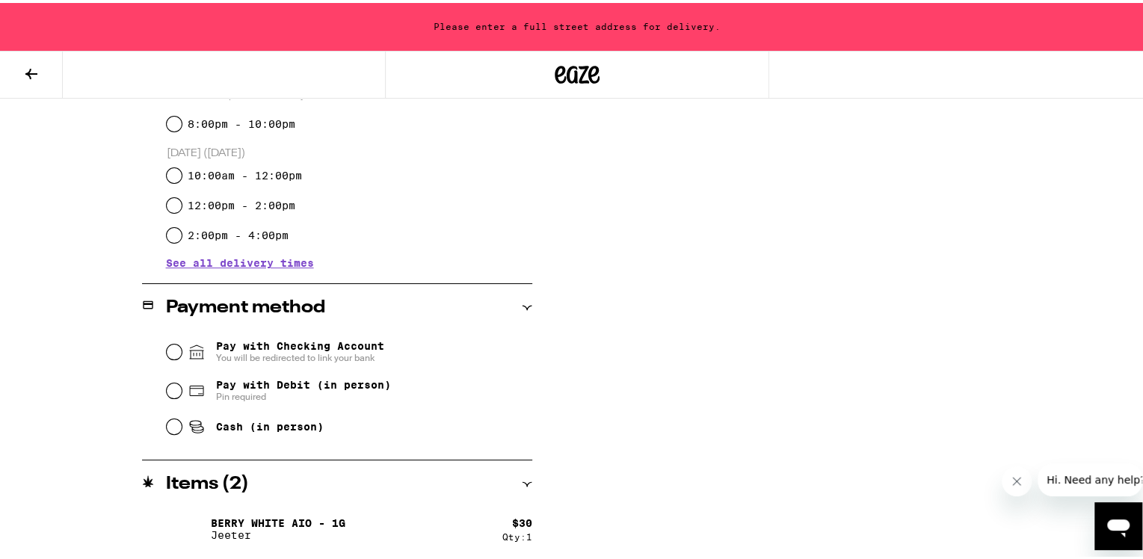
scroll to position [673, 0]
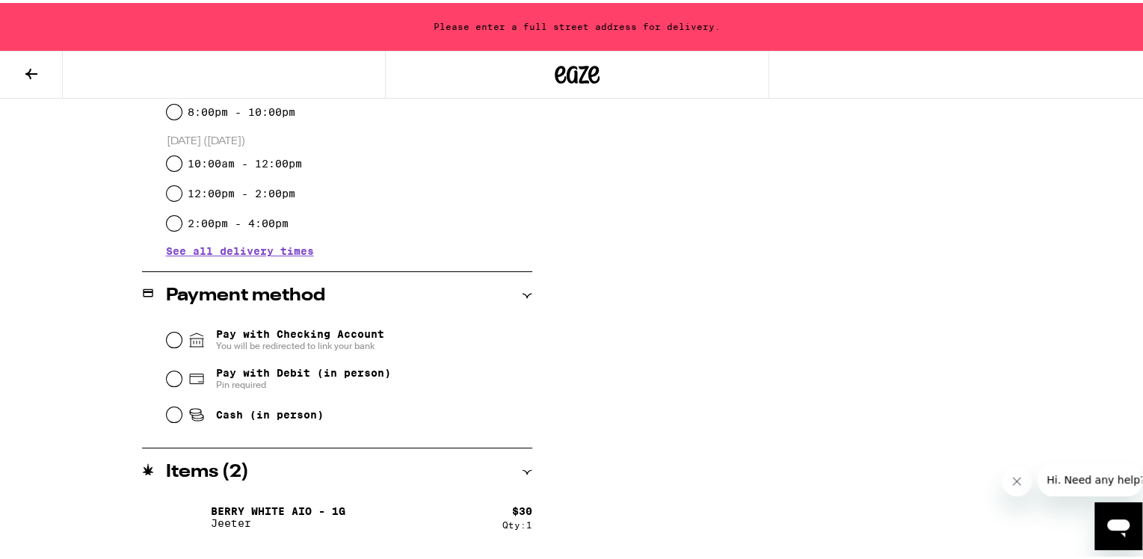
type textarea "call 310-663-7694, i will meet you in the front"
click at [167, 340] on input "Pay with Checking Account You will be redirected to link your bank" at bounding box center [174, 337] width 15 height 15
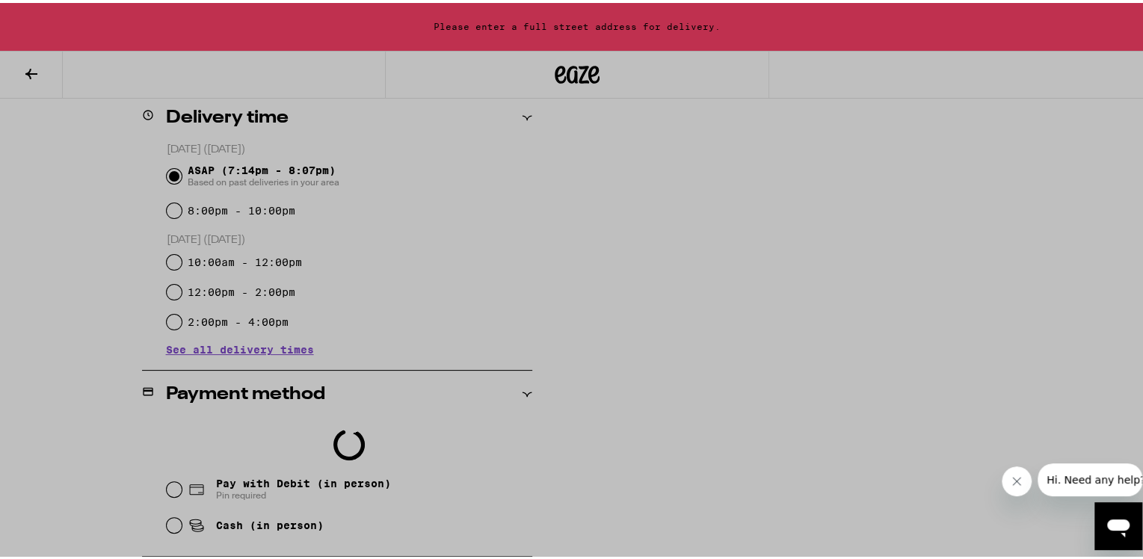
scroll to position [22, 0]
click at [167, 380] on div at bounding box center [577, 279] width 1154 height 559
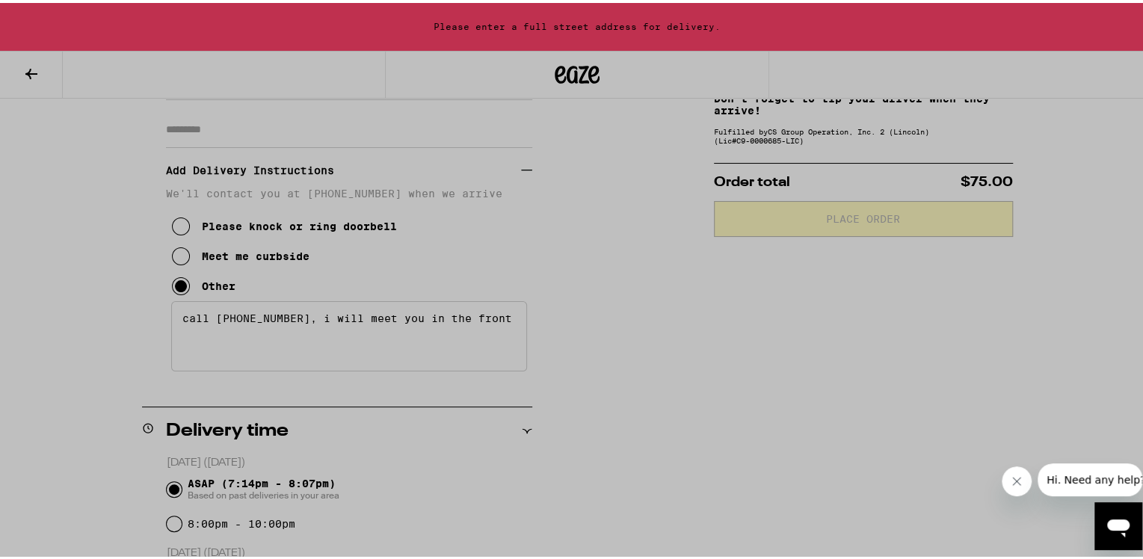
scroll to position [350, 0]
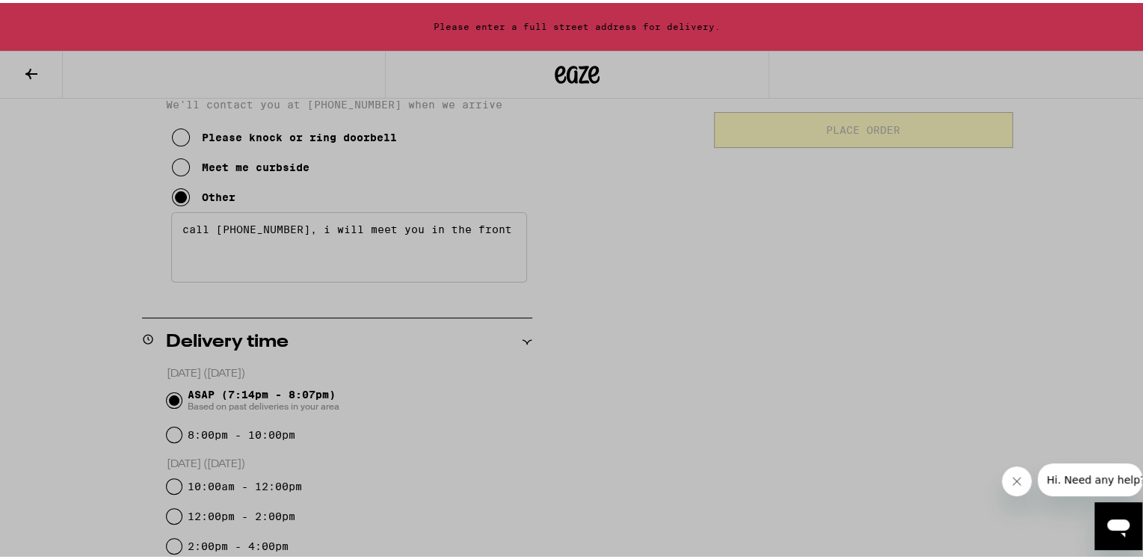
click at [315, 349] on div at bounding box center [577, 279] width 1154 height 559
click at [248, 362] on div at bounding box center [577, 279] width 1154 height 559
click at [851, 439] on div at bounding box center [577, 279] width 1154 height 559
click at [772, 197] on div at bounding box center [577, 279] width 1154 height 559
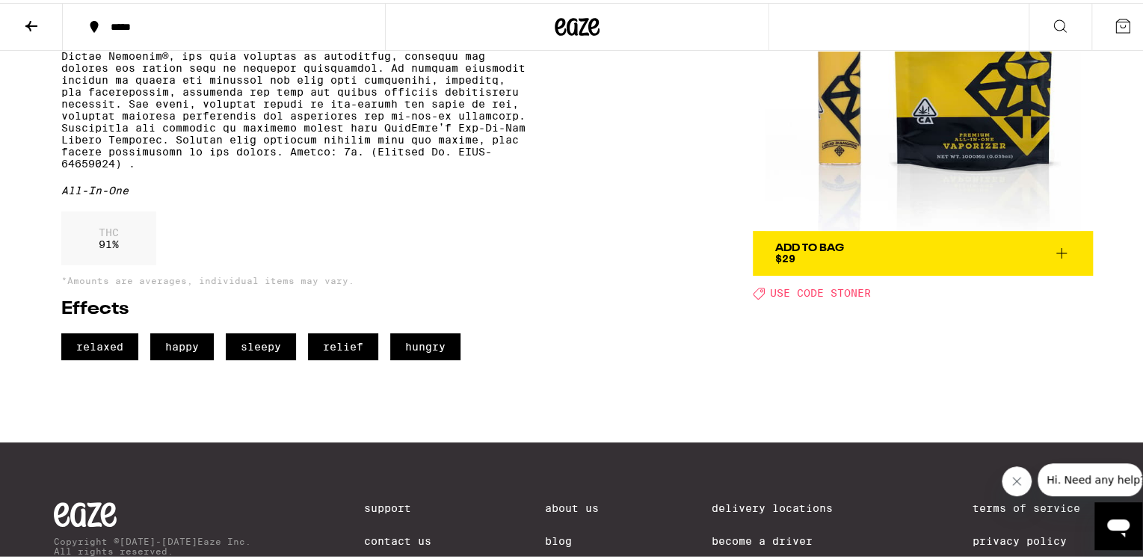
scroll to position [224, 0]
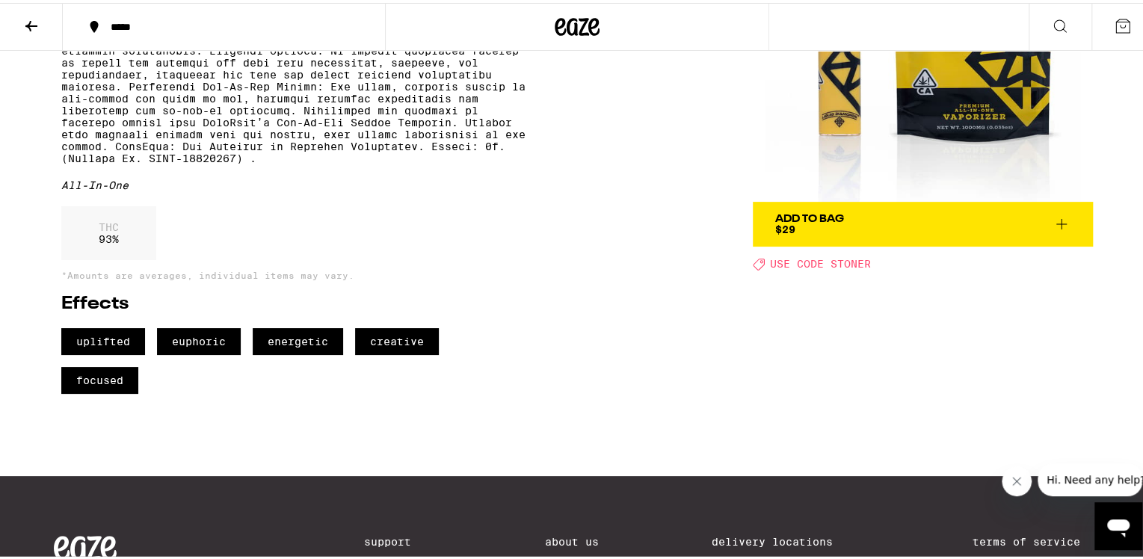
scroll to position [224, 0]
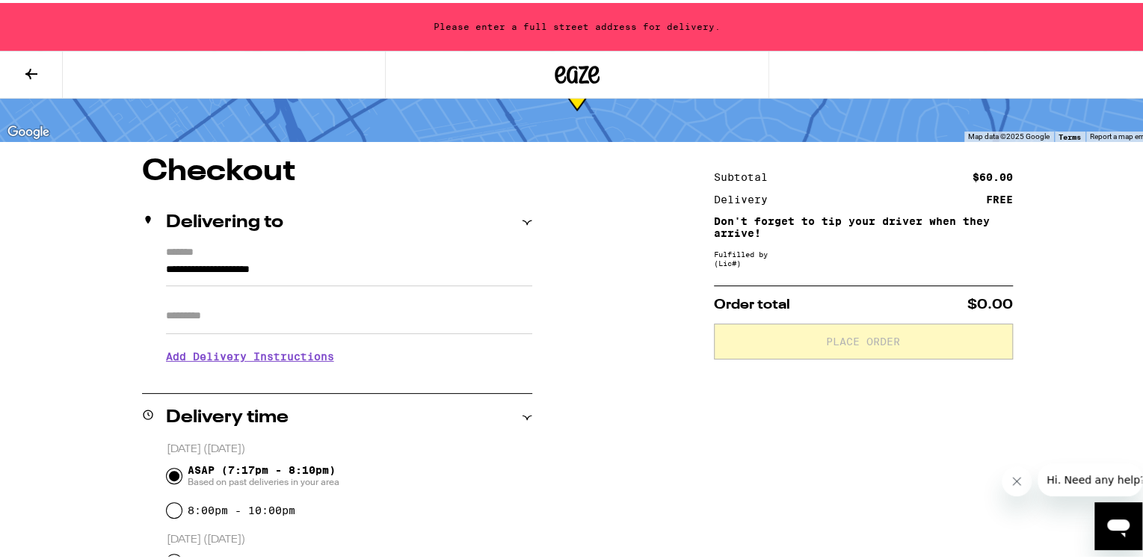
scroll to position [123, 0]
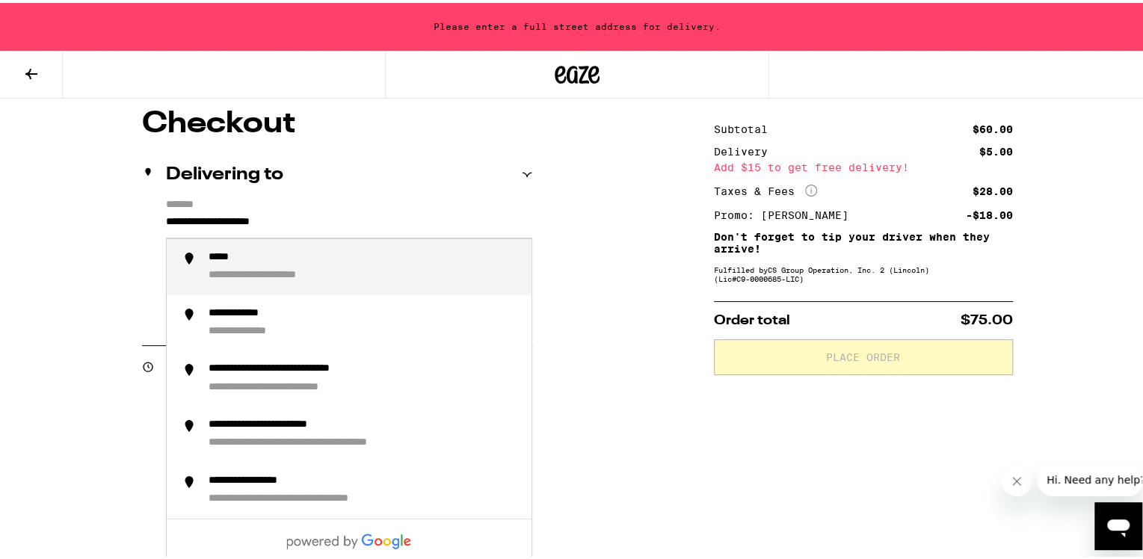
drag, startPoint x: 359, startPoint y: 218, endPoint x: 10, endPoint y: 241, distance: 349.1
click at [11, 241] on div "**********" at bounding box center [577, 414] width 1154 height 1075
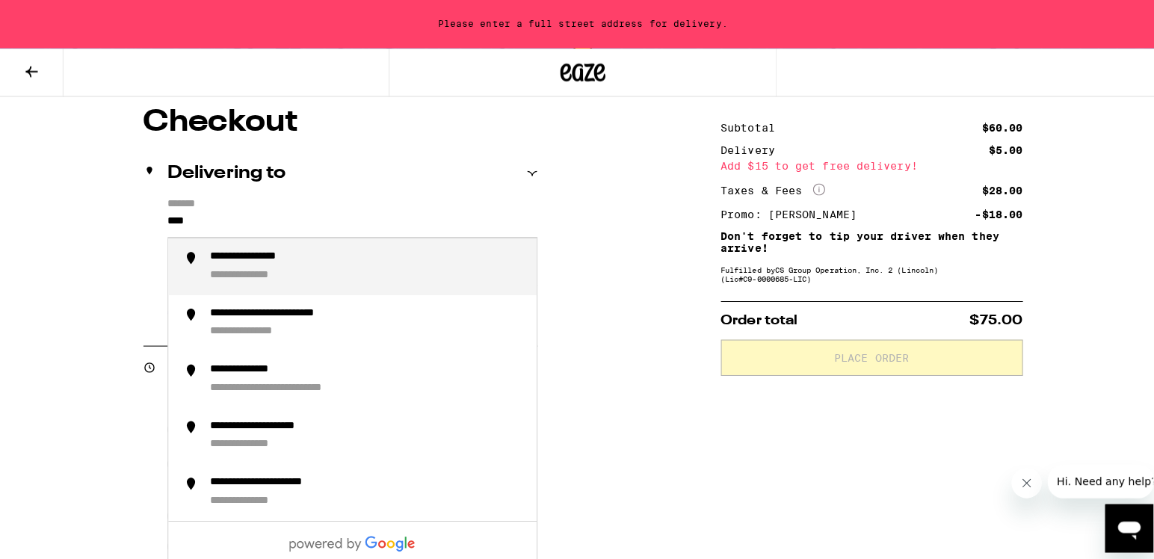
scroll to position [0, 0]
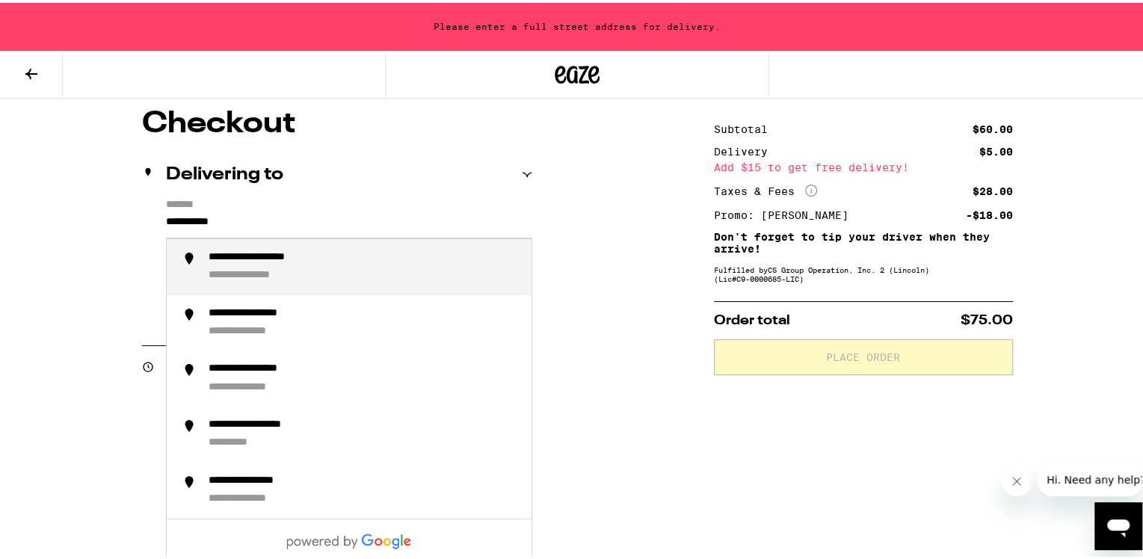
click at [233, 268] on div "**********" at bounding box center [263, 273] width 108 height 14
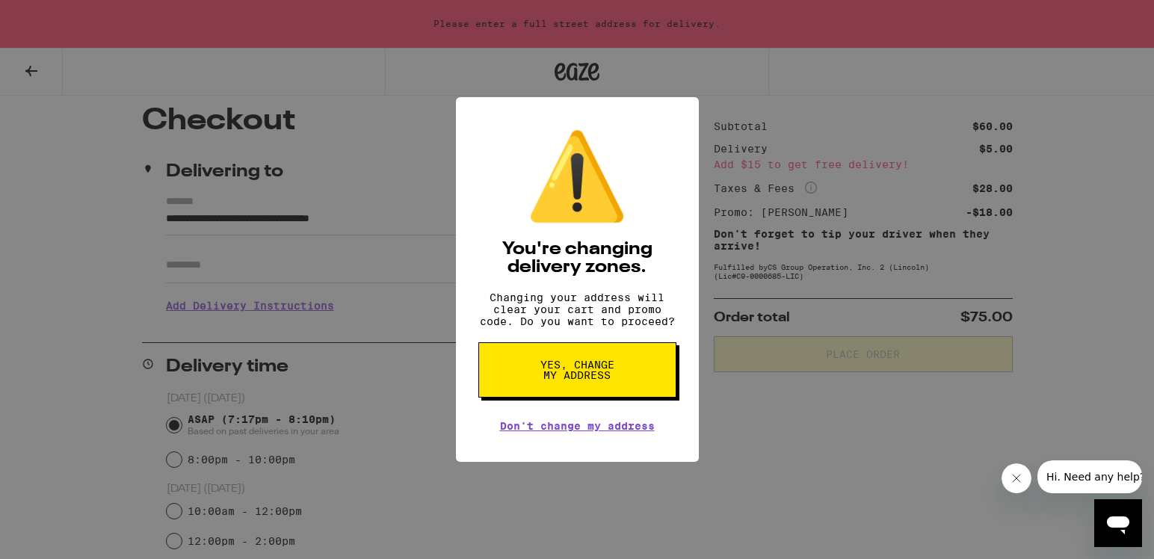
click at [595, 372] on span "Yes, change my address" at bounding box center [577, 370] width 77 height 21
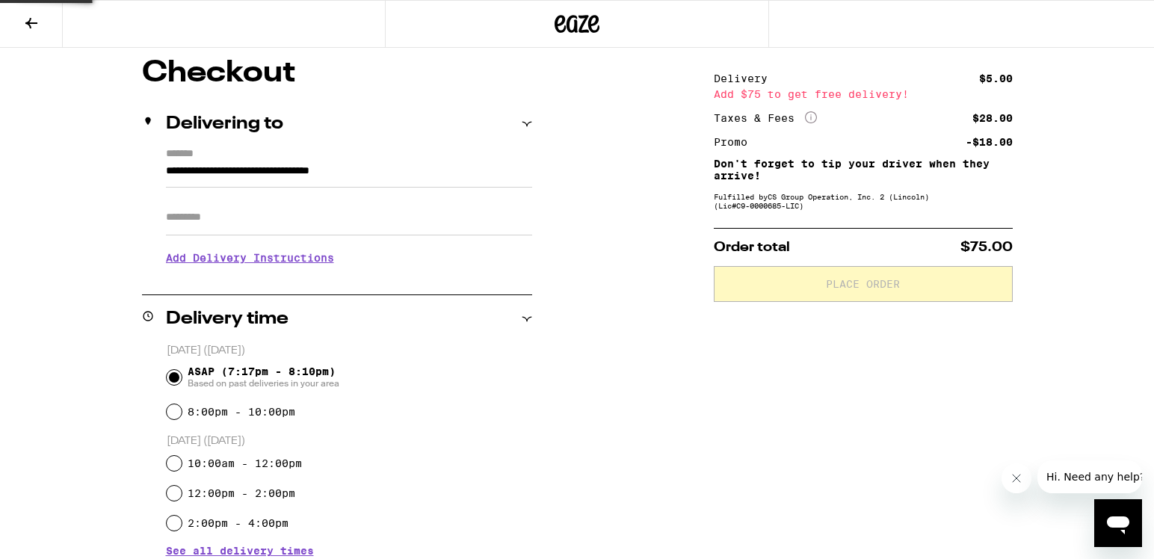
type input "**********"
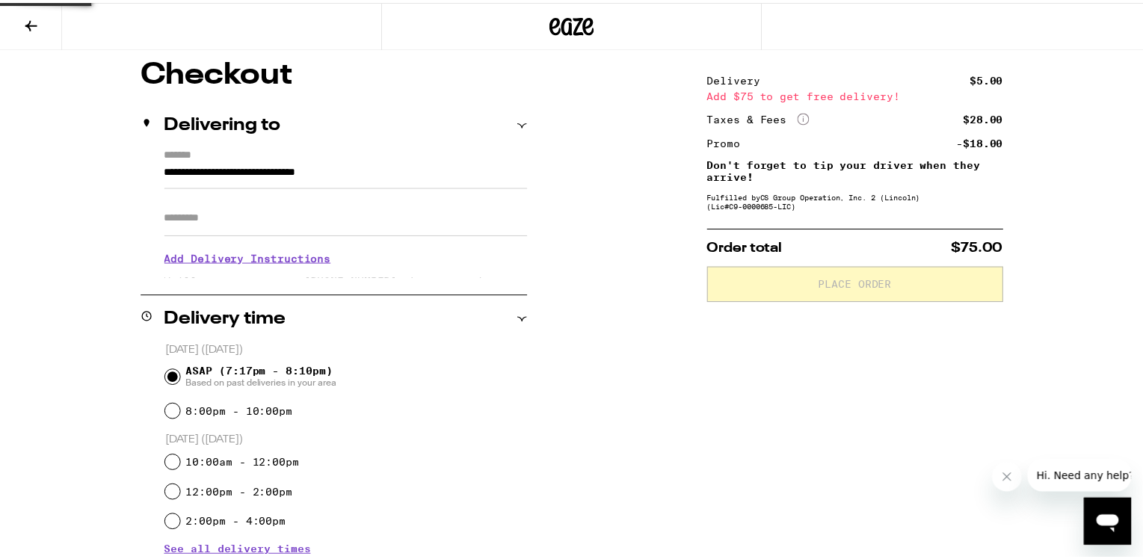
scroll to position [75, 0]
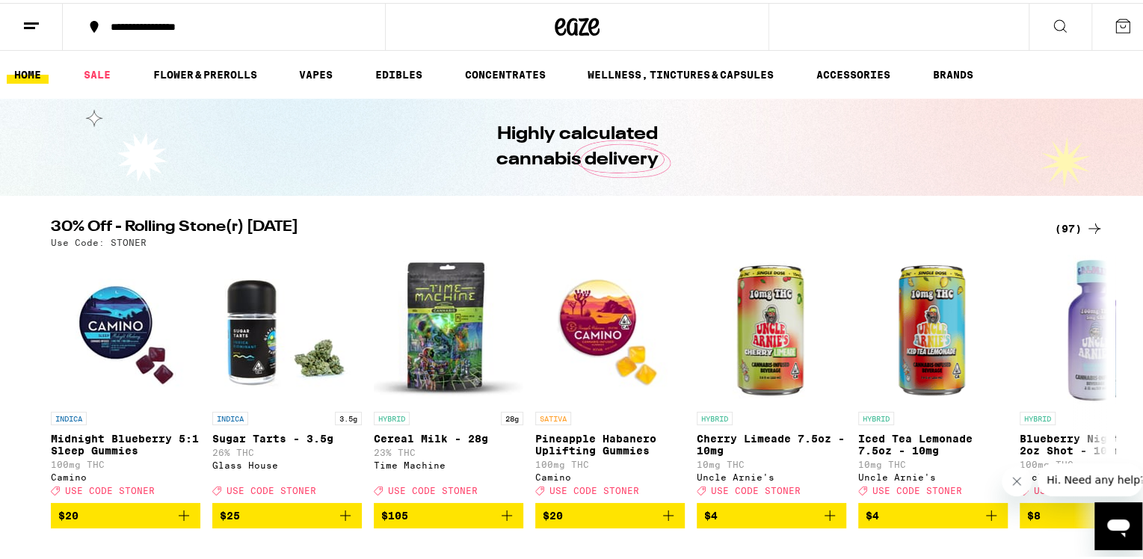
click at [184, 22] on div "**********" at bounding box center [231, 24] width 256 height 10
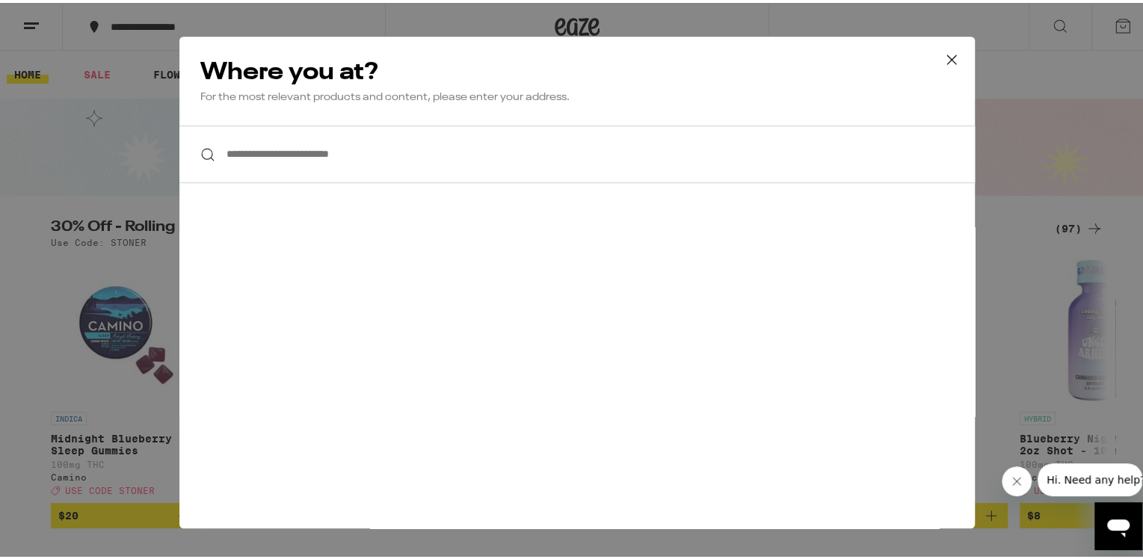
click at [958, 59] on button at bounding box center [951, 58] width 46 height 48
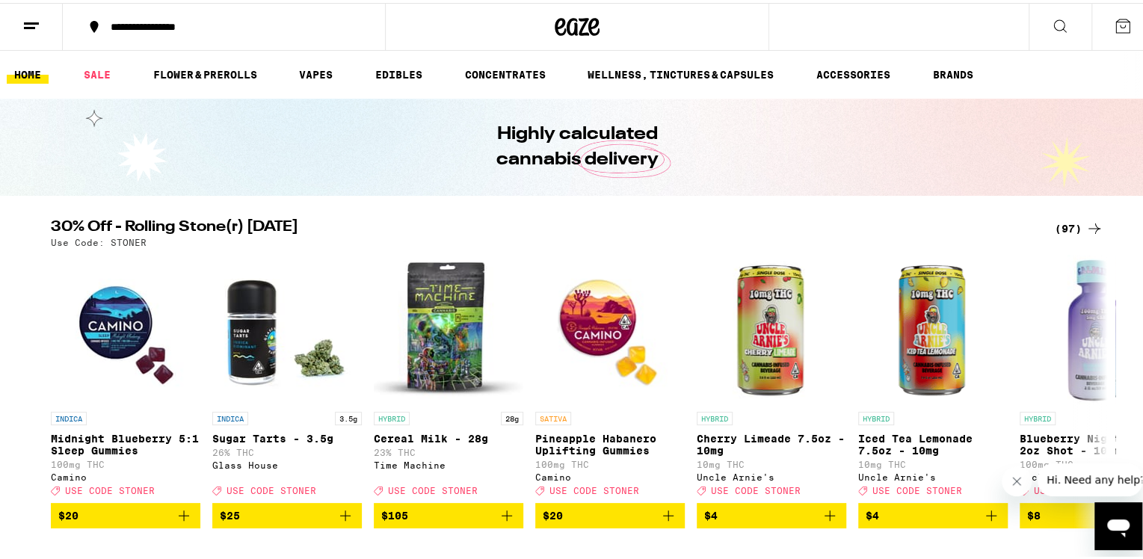
click at [1126, 20] on button at bounding box center [1122, 24] width 63 height 46
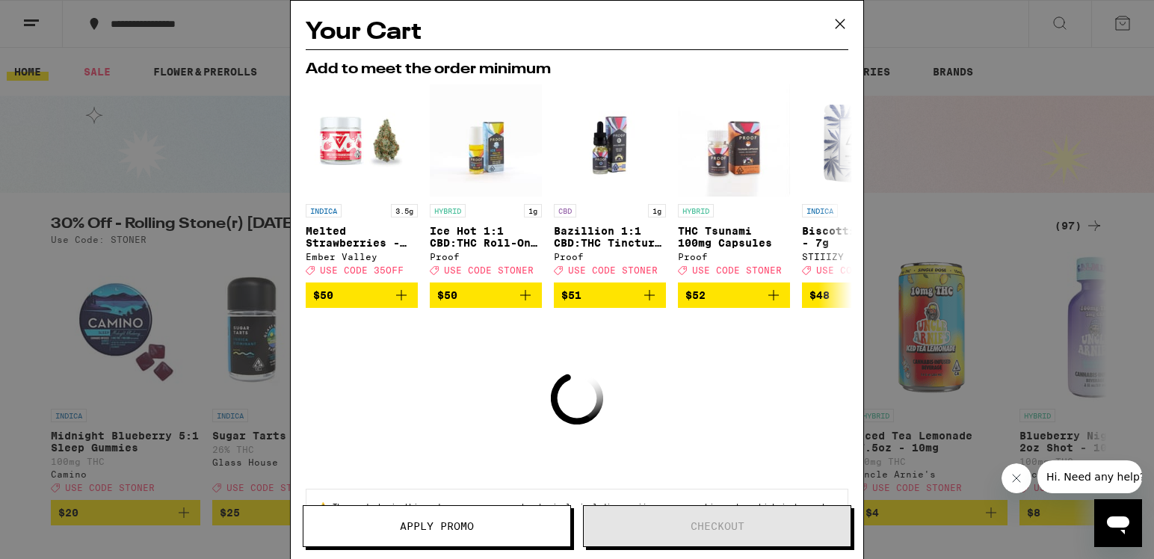
click at [840, 21] on icon at bounding box center [840, 24] width 22 height 22
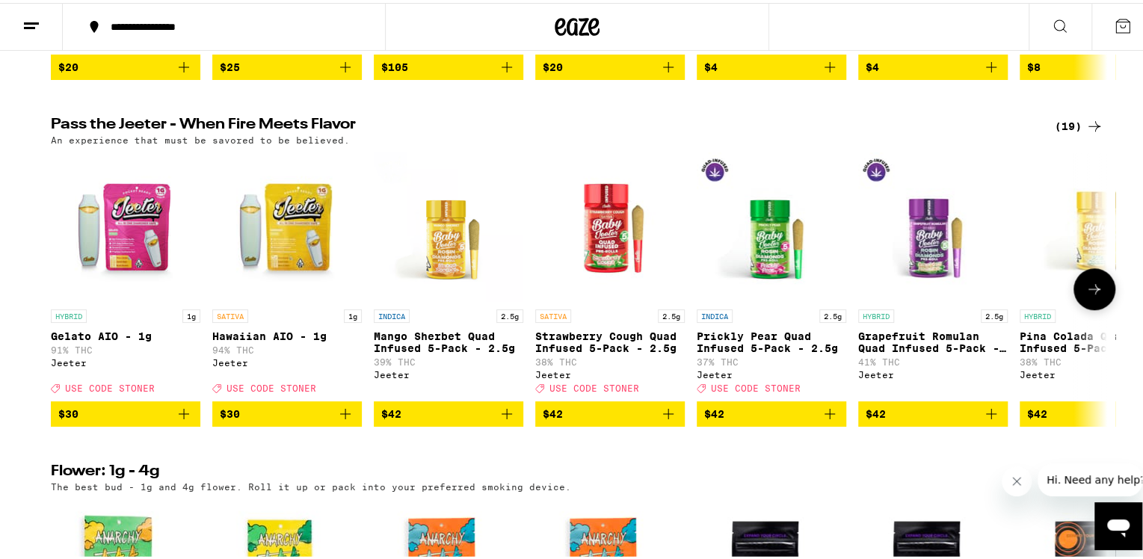
click at [345, 420] on icon "Add to bag" at bounding box center [345, 411] width 18 height 18
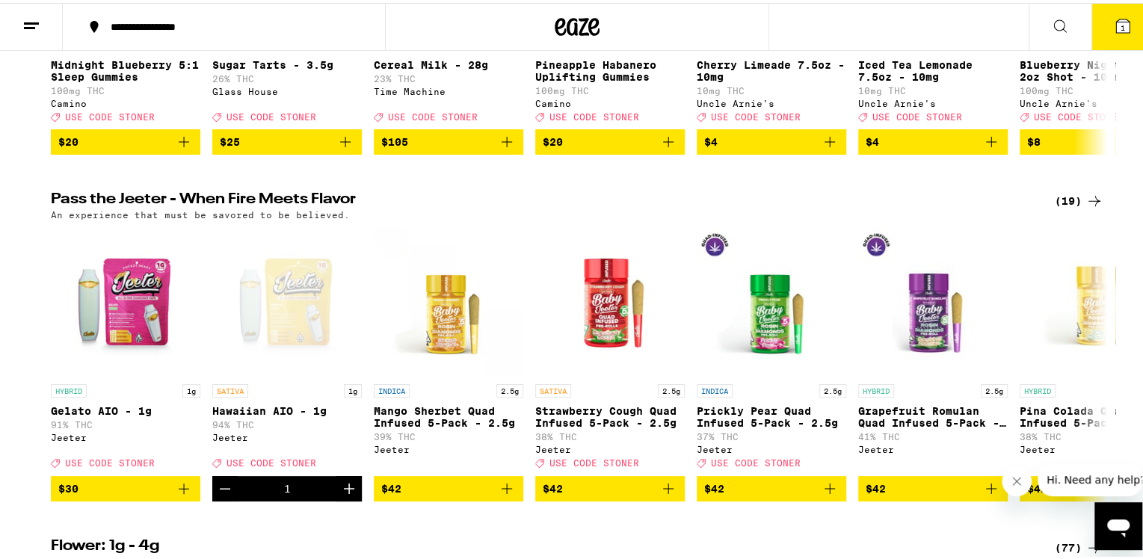
click at [1085, 207] on icon at bounding box center [1094, 198] width 18 height 18
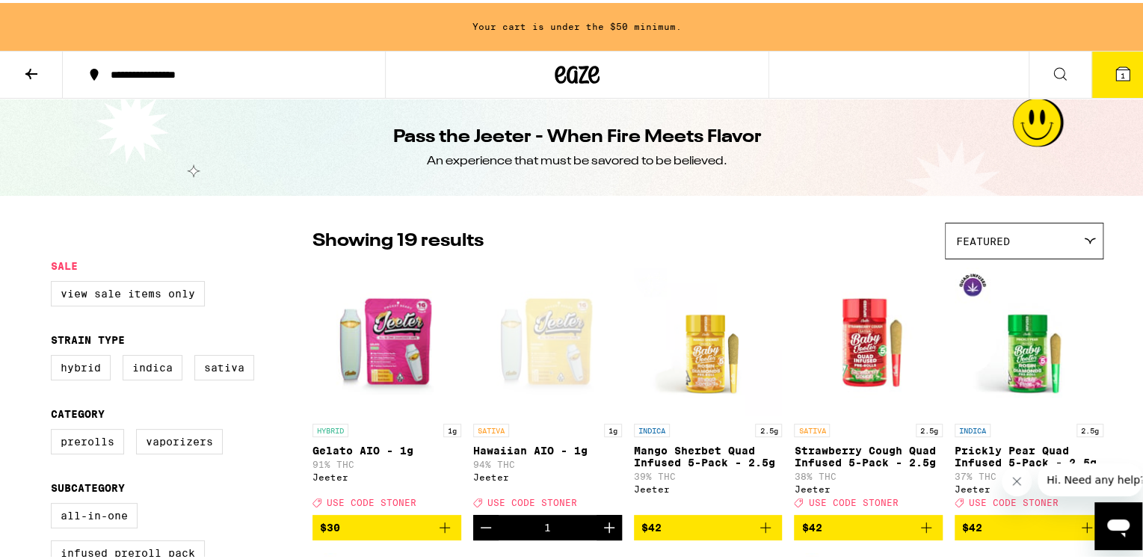
click at [32, 77] on icon at bounding box center [31, 71] width 18 height 18
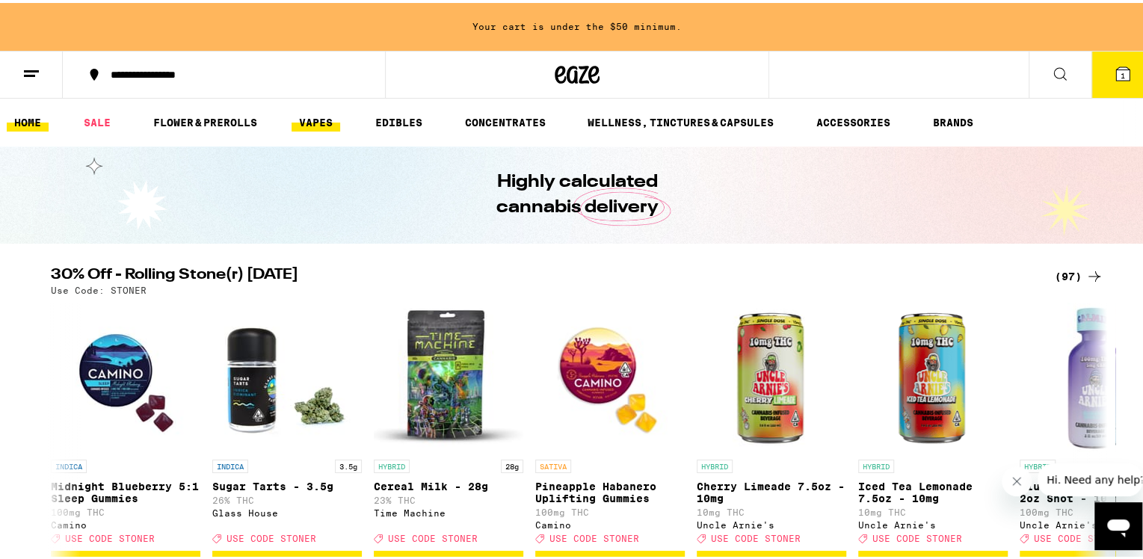
click at [324, 120] on link "VAPES" at bounding box center [315, 120] width 49 height 18
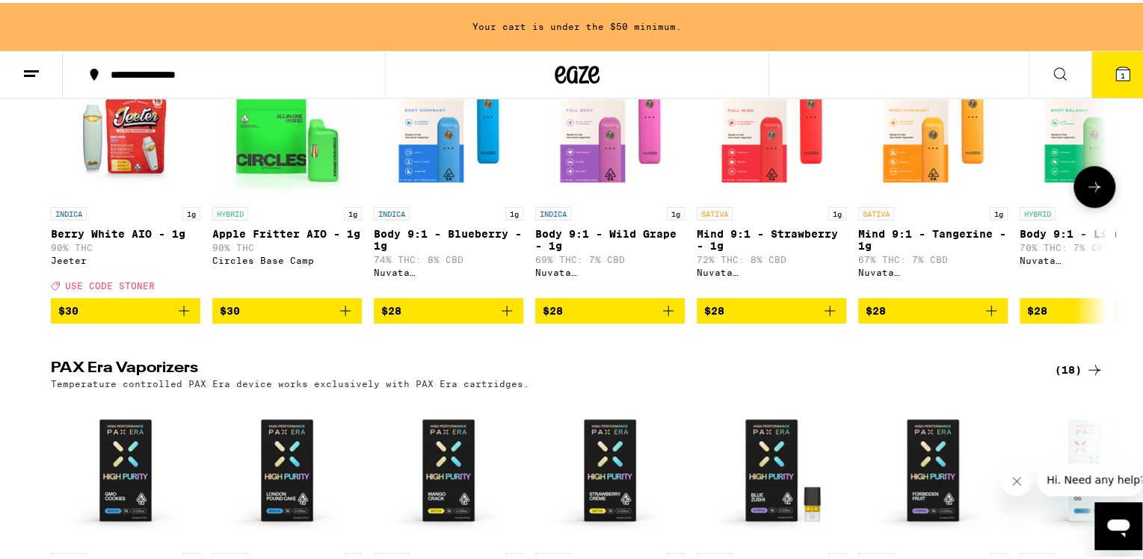
scroll to position [822, 0]
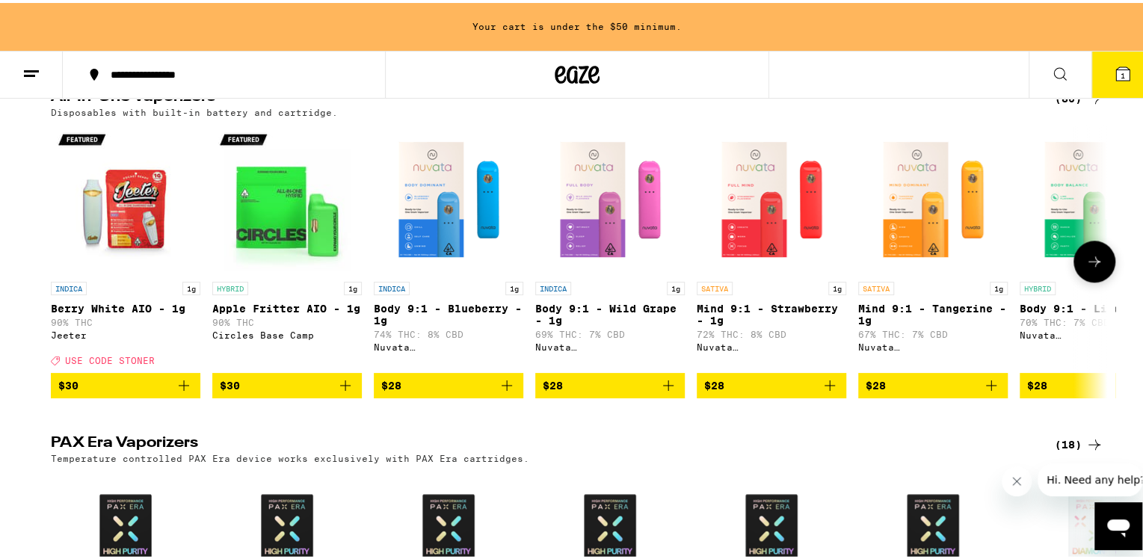
click at [176, 392] on icon "Add to bag" at bounding box center [184, 383] width 18 height 18
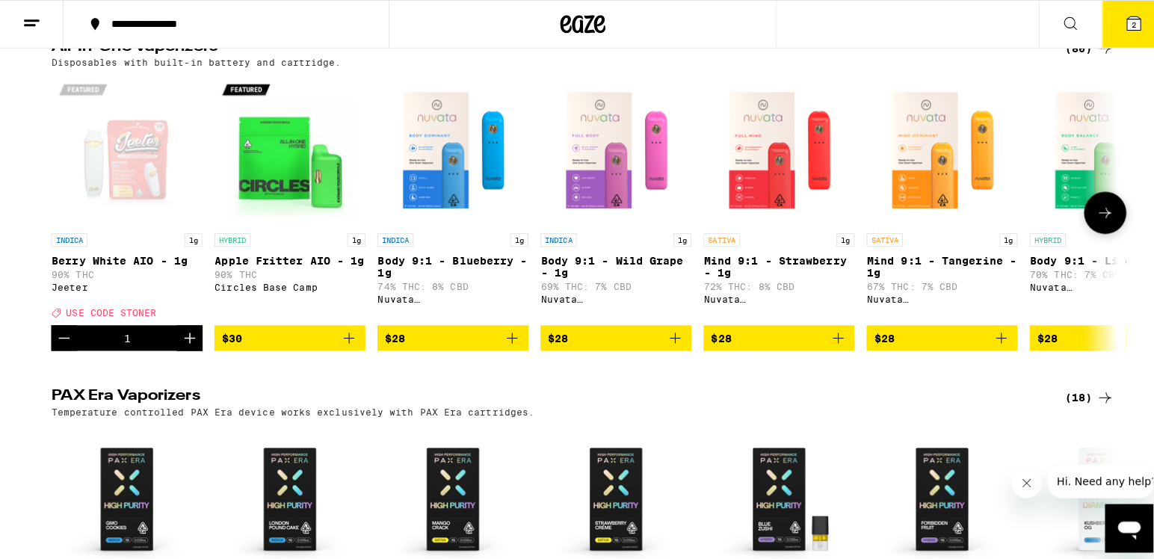
scroll to position [774, 0]
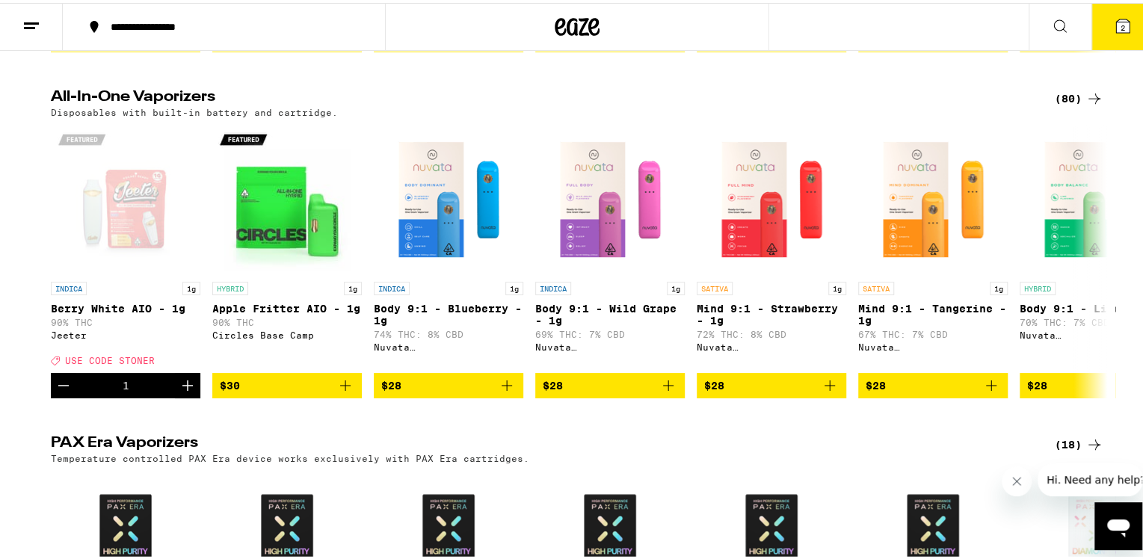
click at [1100, 22] on button "2" at bounding box center [1122, 24] width 63 height 46
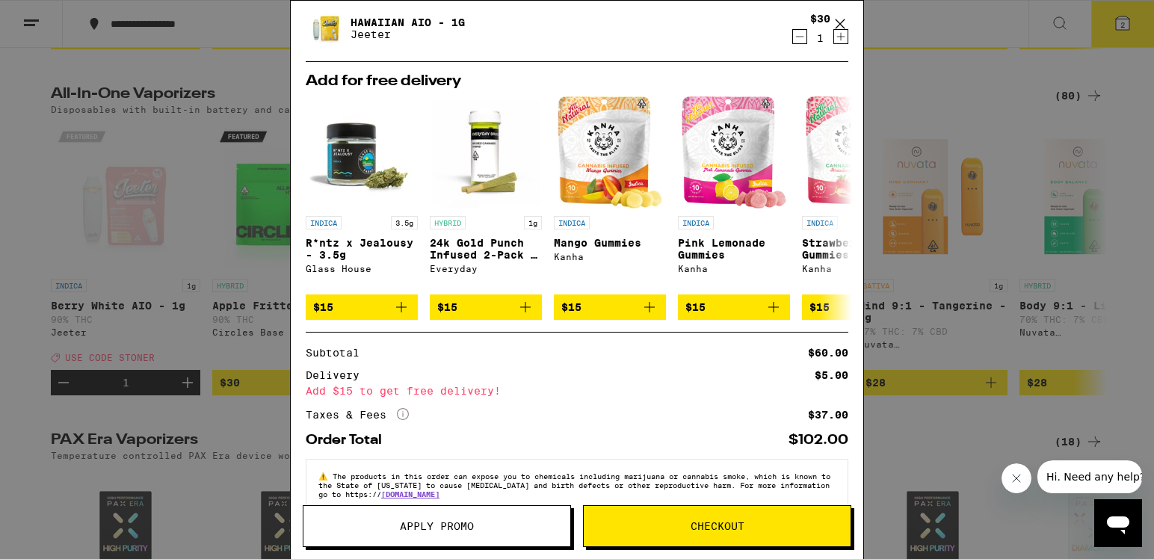
scroll to position [131, 0]
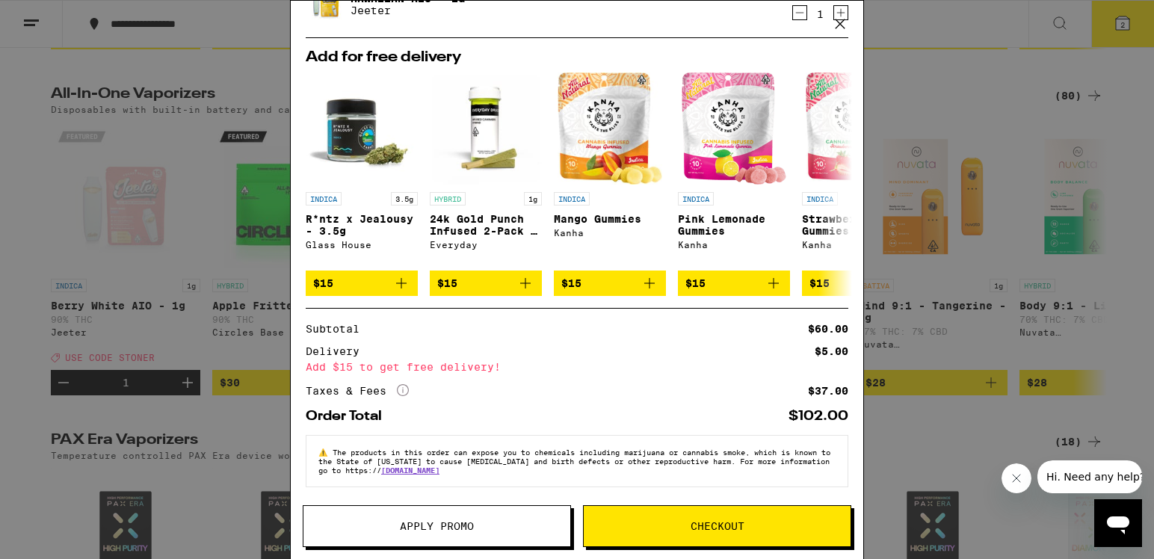
click at [703, 521] on span "Checkout" at bounding box center [718, 526] width 54 height 10
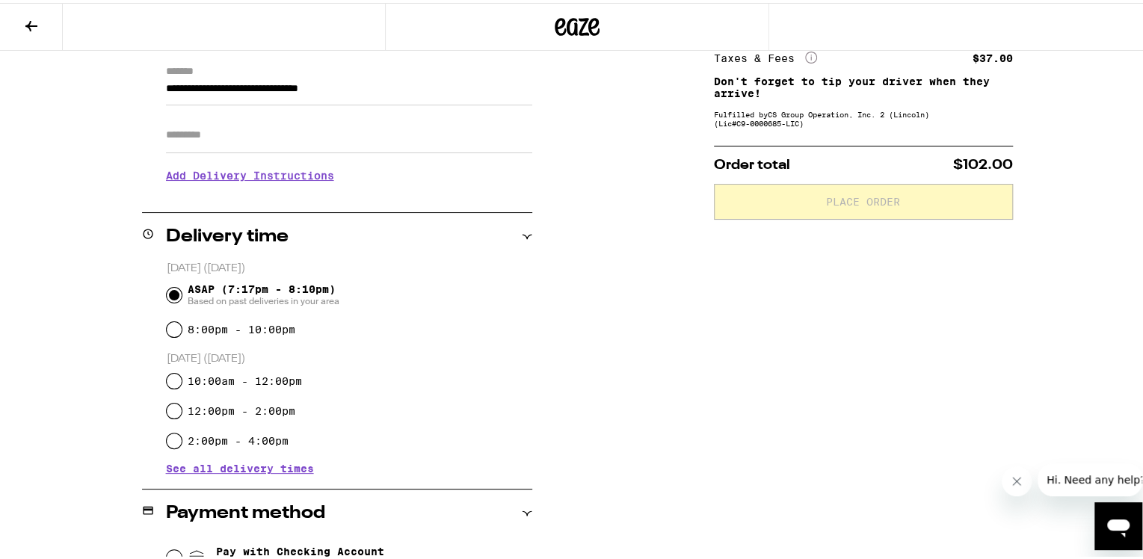
scroll to position [224, 0]
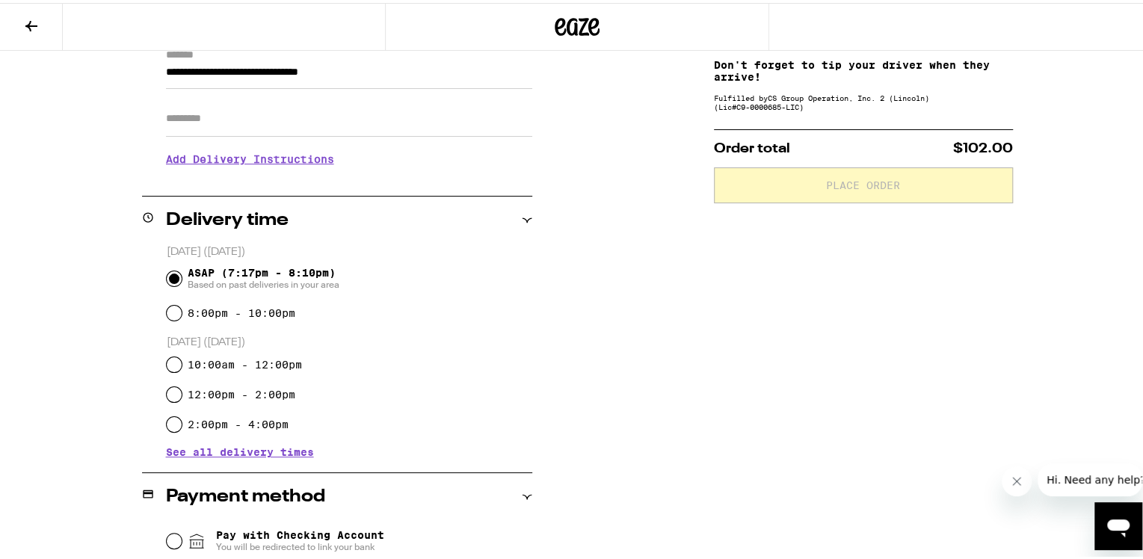
click at [308, 167] on h3 "Add Delivery Instructions" at bounding box center [349, 156] width 366 height 34
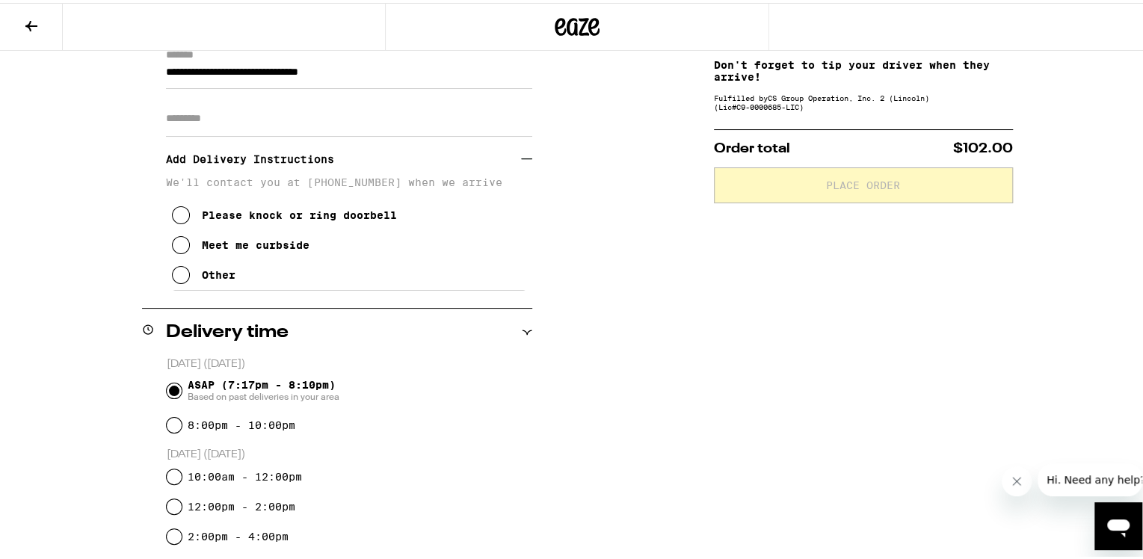
click at [202, 276] on div "Other" at bounding box center [219, 272] width 34 height 12
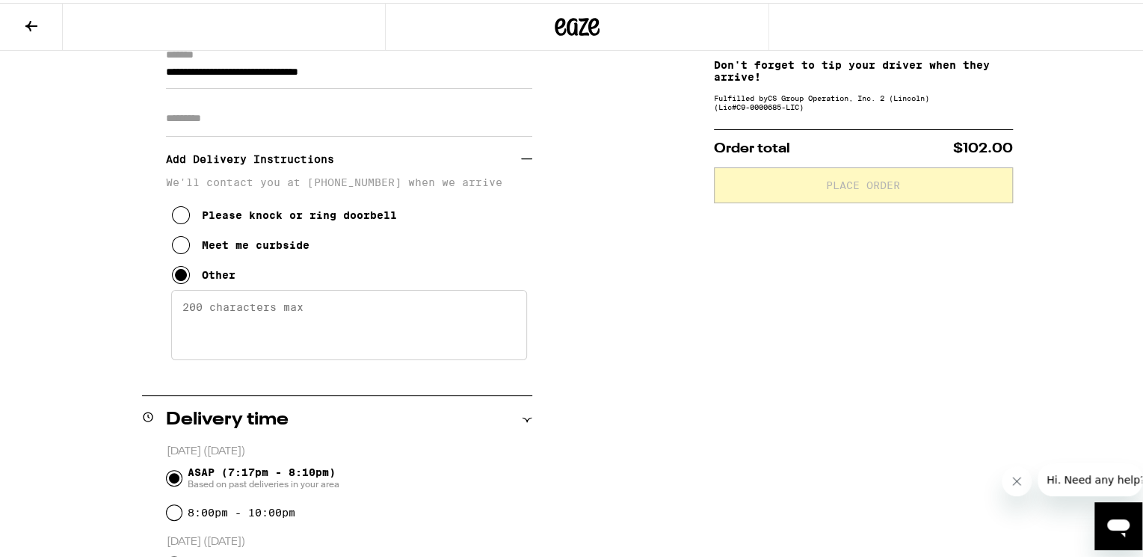
click at [248, 321] on textarea "Enter any other delivery instructions you want driver to know" at bounding box center [349, 322] width 356 height 70
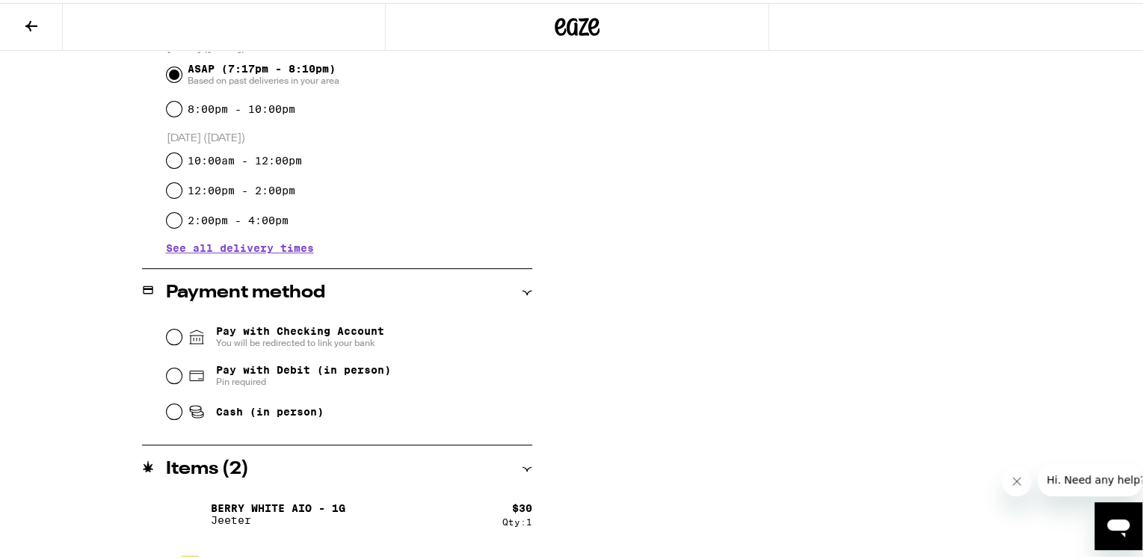
scroll to position [667, 0]
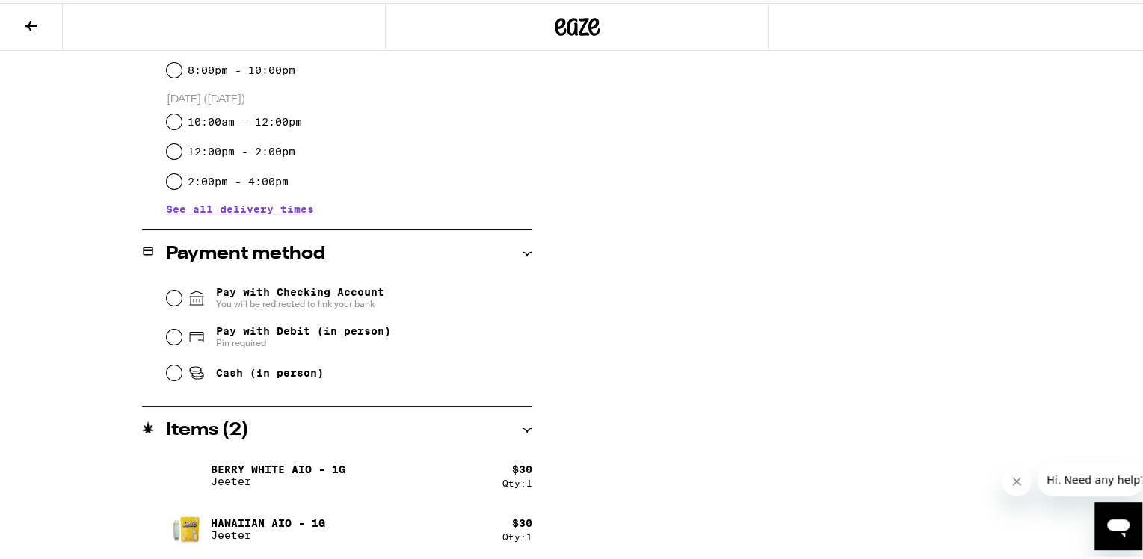
type textarea "call 310-663-7694"
click at [169, 337] on input "Pay with Debit (in person) Pin required" at bounding box center [174, 334] width 15 height 15
radio input "true"
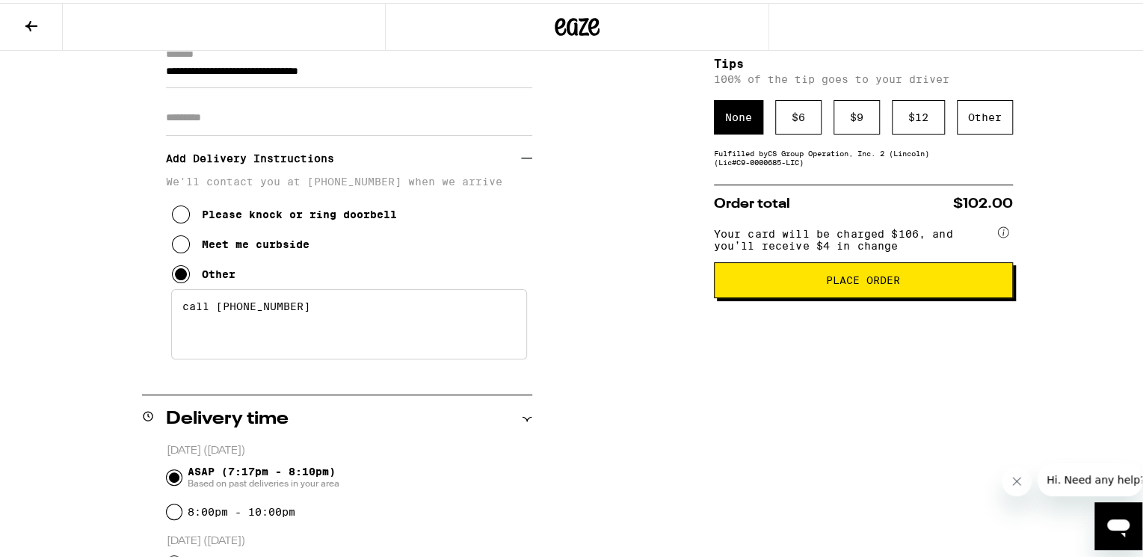
scroll to position [293, 0]
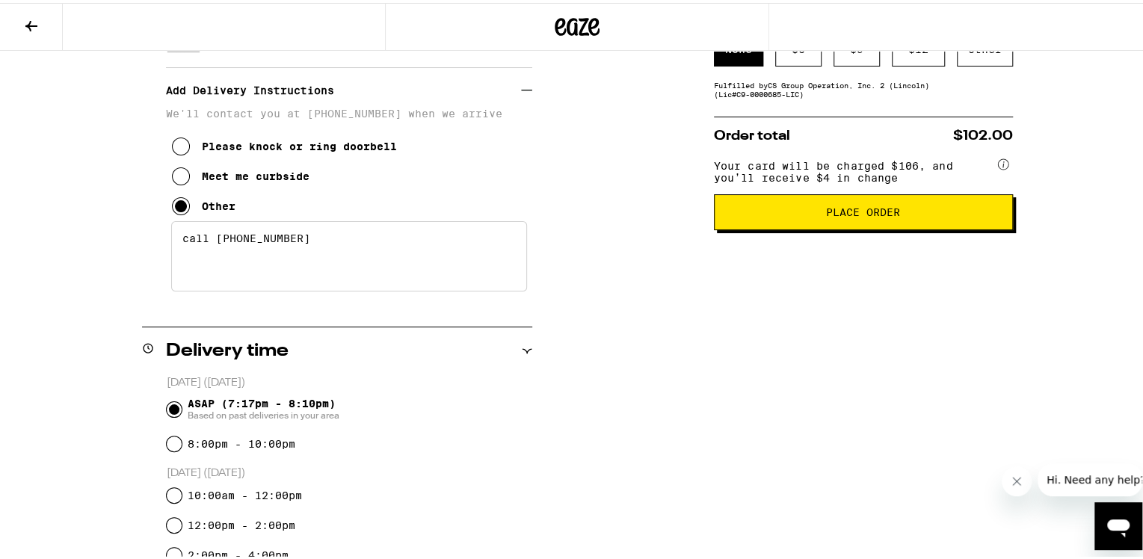
click at [365, 241] on textarea "call 310-663-7694" at bounding box center [349, 253] width 356 height 70
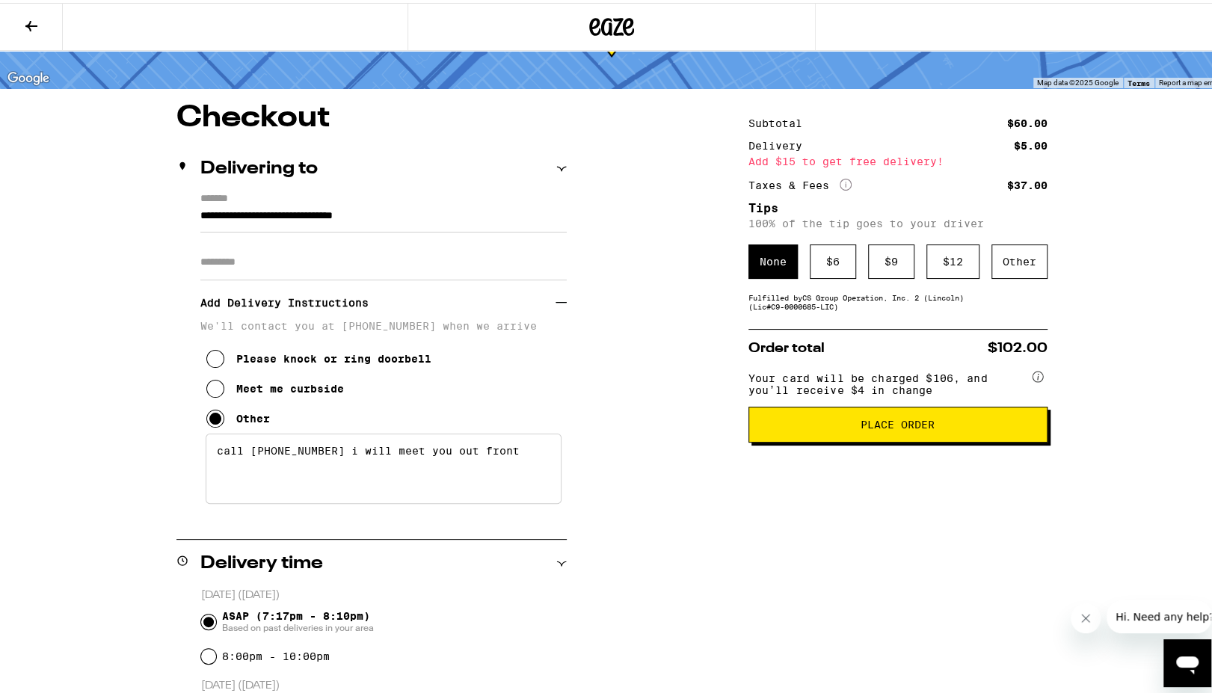
scroll to position [0, 0]
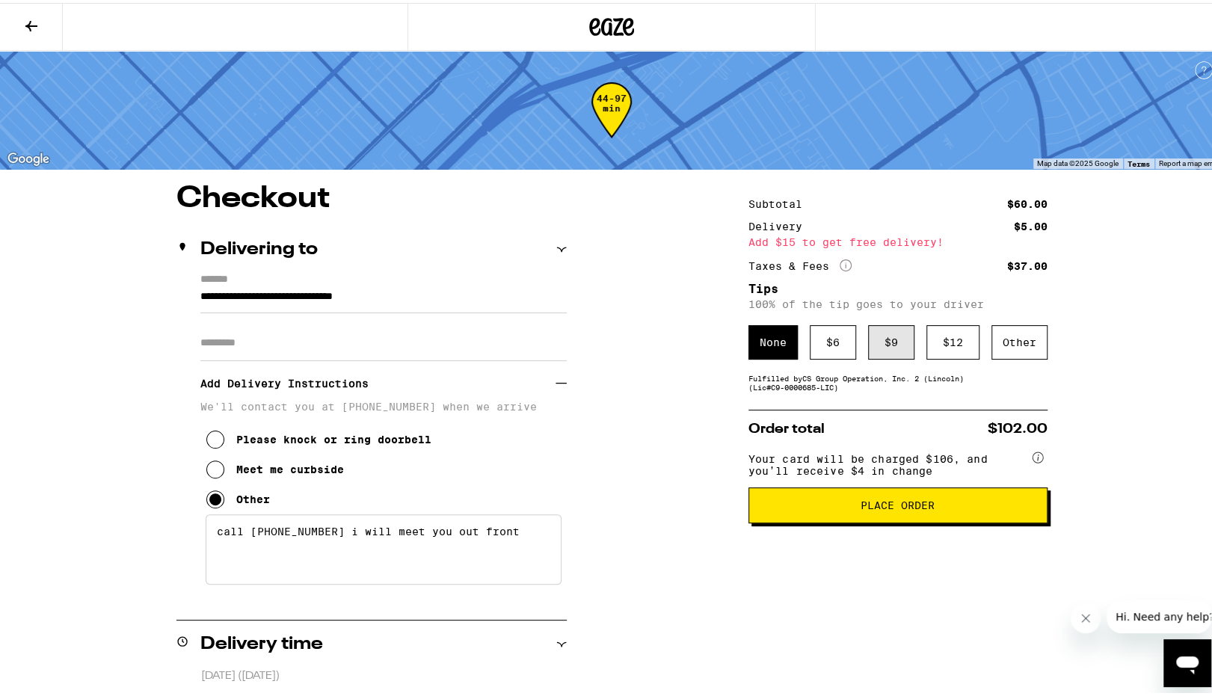
type textarea "call 310-663-7694 i will meet you out front"
click at [880, 342] on div "$ 9" at bounding box center [891, 339] width 46 height 34
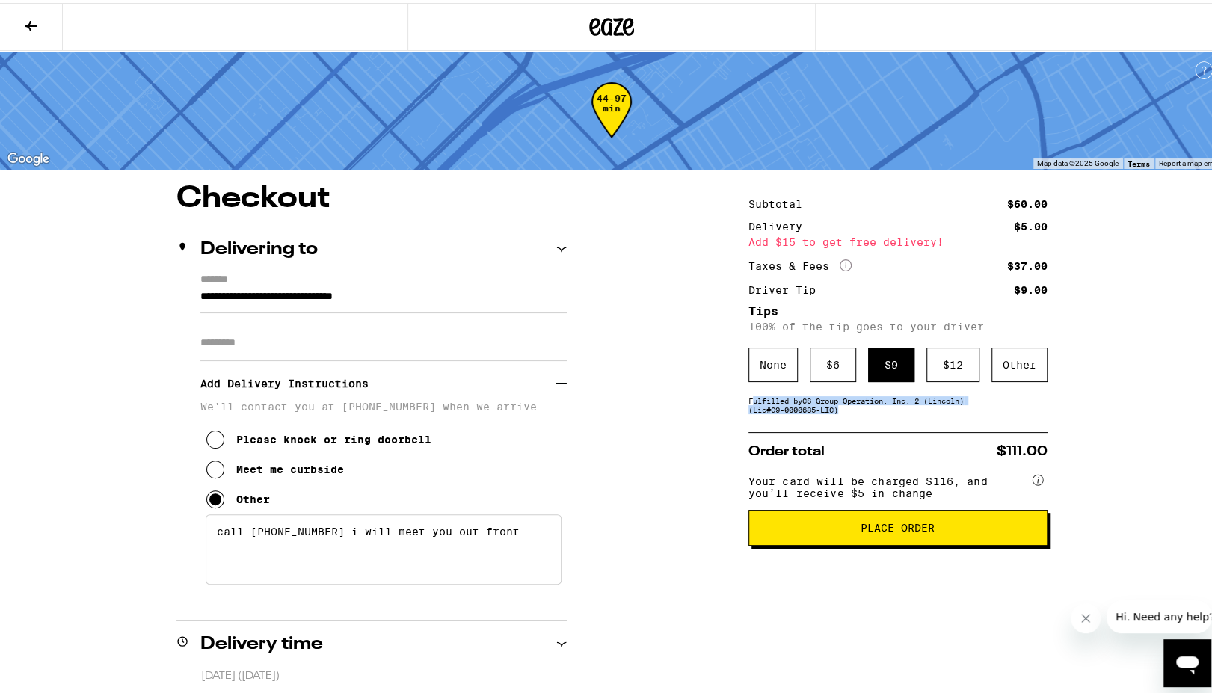
drag, startPoint x: 748, startPoint y: 398, endPoint x: 868, endPoint y: 416, distance: 120.9
click at [868, 411] on div "Fulfilled by CS Group Operation, Inc. 2 (Lincoln) (Lic# C9-0000685-LIC )" at bounding box center [897, 402] width 299 height 18
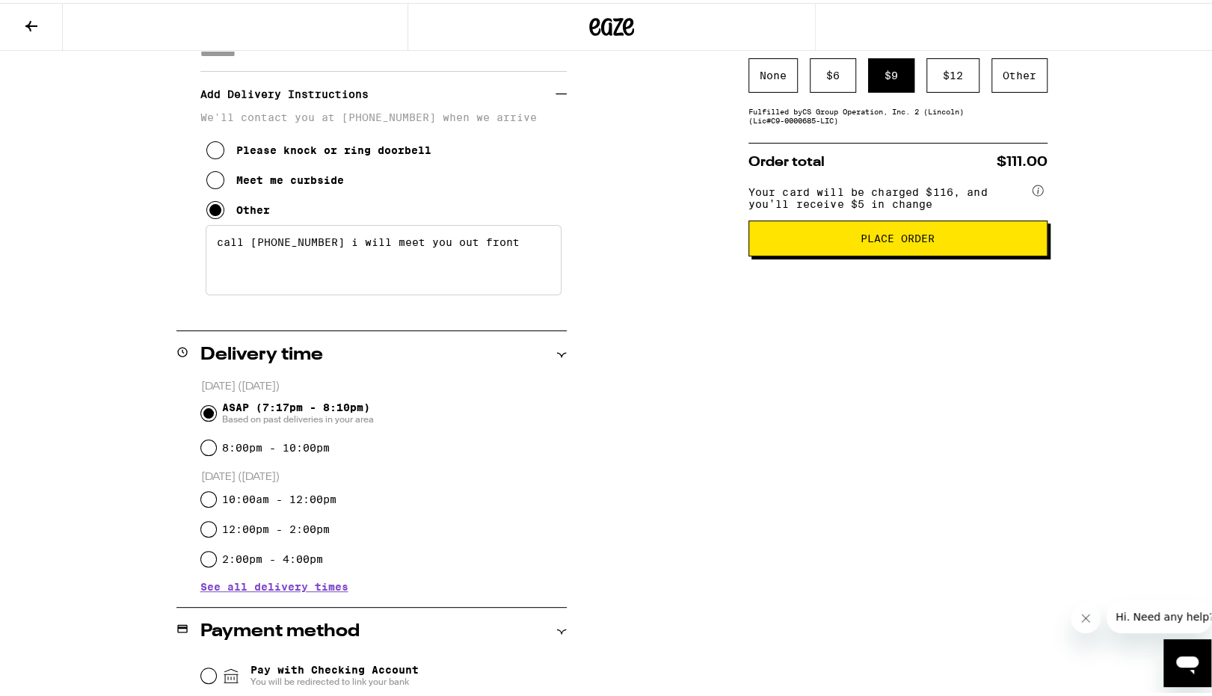
scroll to position [299, 0]
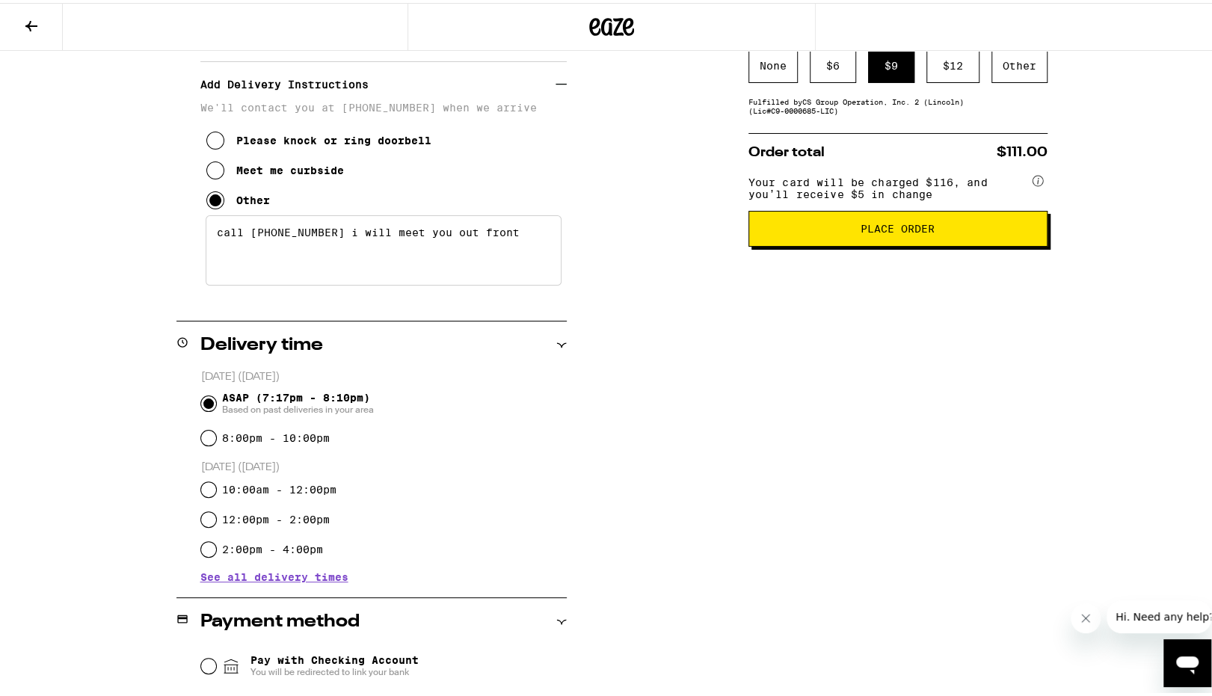
click at [15, 23] on button at bounding box center [31, 24] width 63 height 47
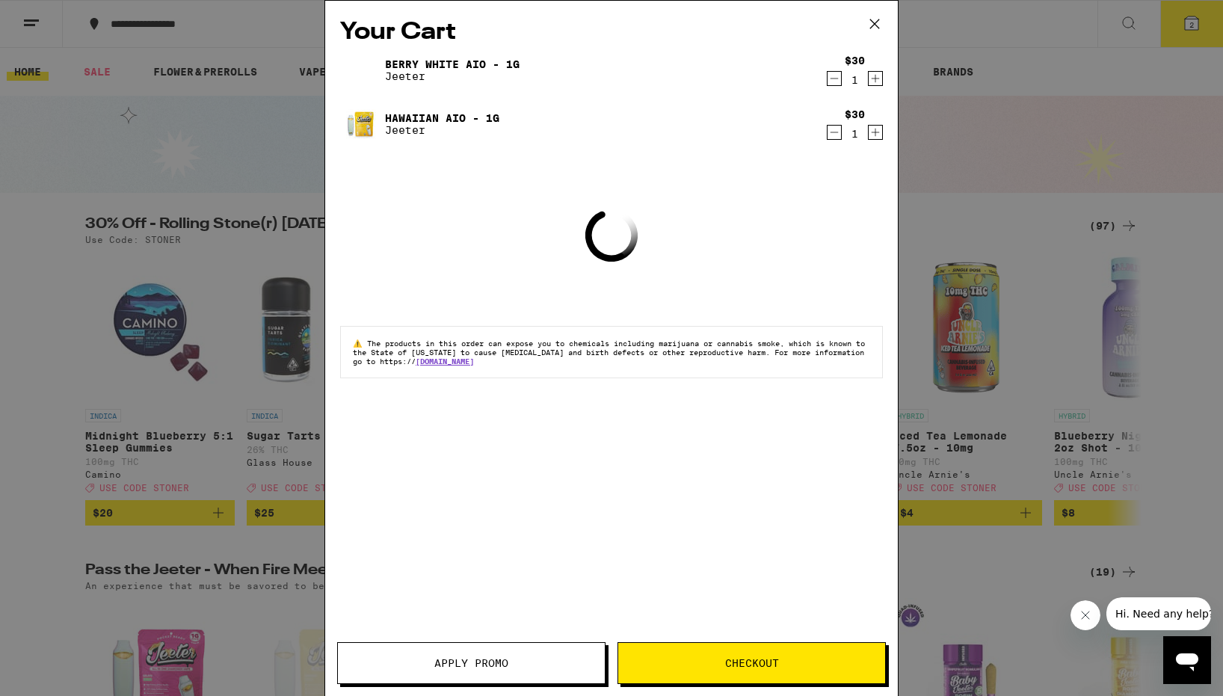
click at [499, 558] on span "Apply Promo" at bounding box center [471, 663] width 74 height 10
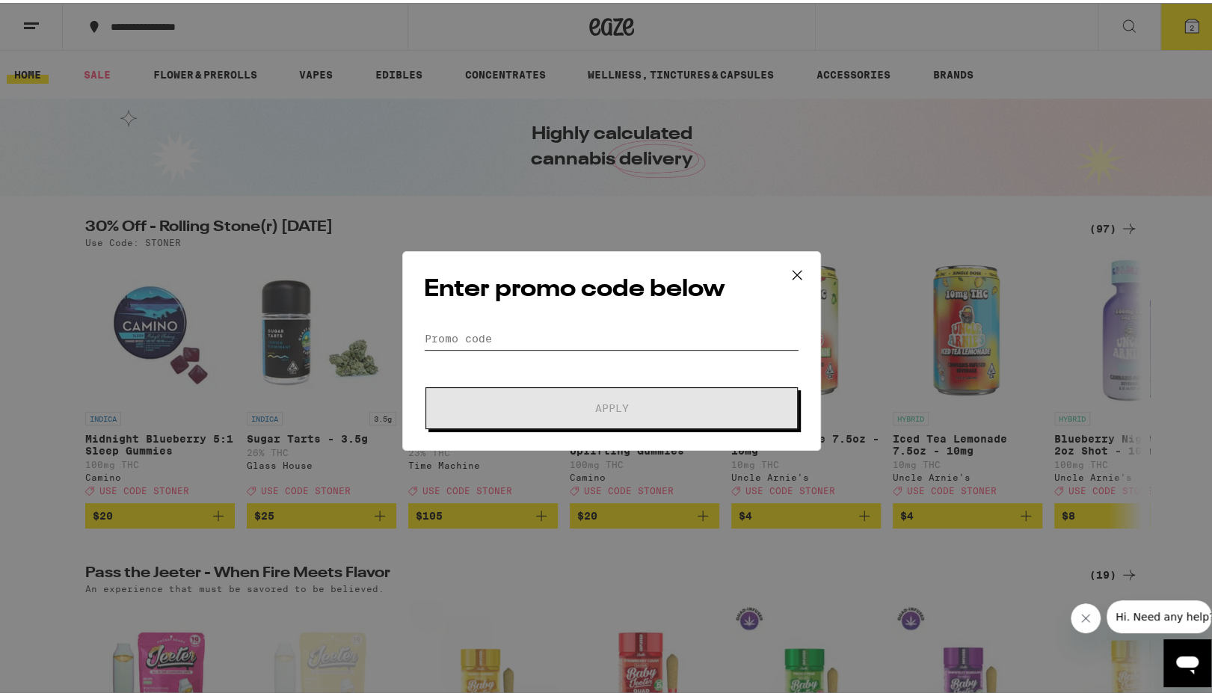
click at [448, 333] on input "Promo Code" at bounding box center [611, 335] width 375 height 22
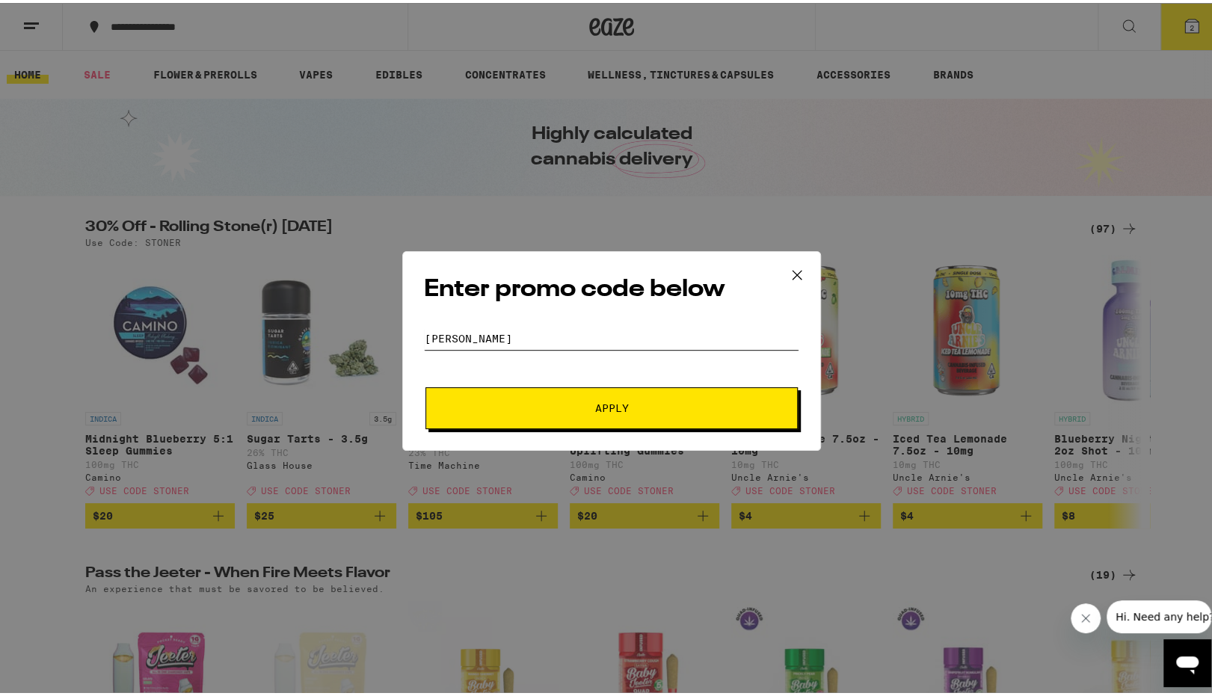
type input "STONER"
drag, startPoint x: 534, startPoint y: 418, endPoint x: 525, endPoint y: 418, distance: 9.0
click at [528, 418] on button "Apply" at bounding box center [611, 405] width 372 height 42
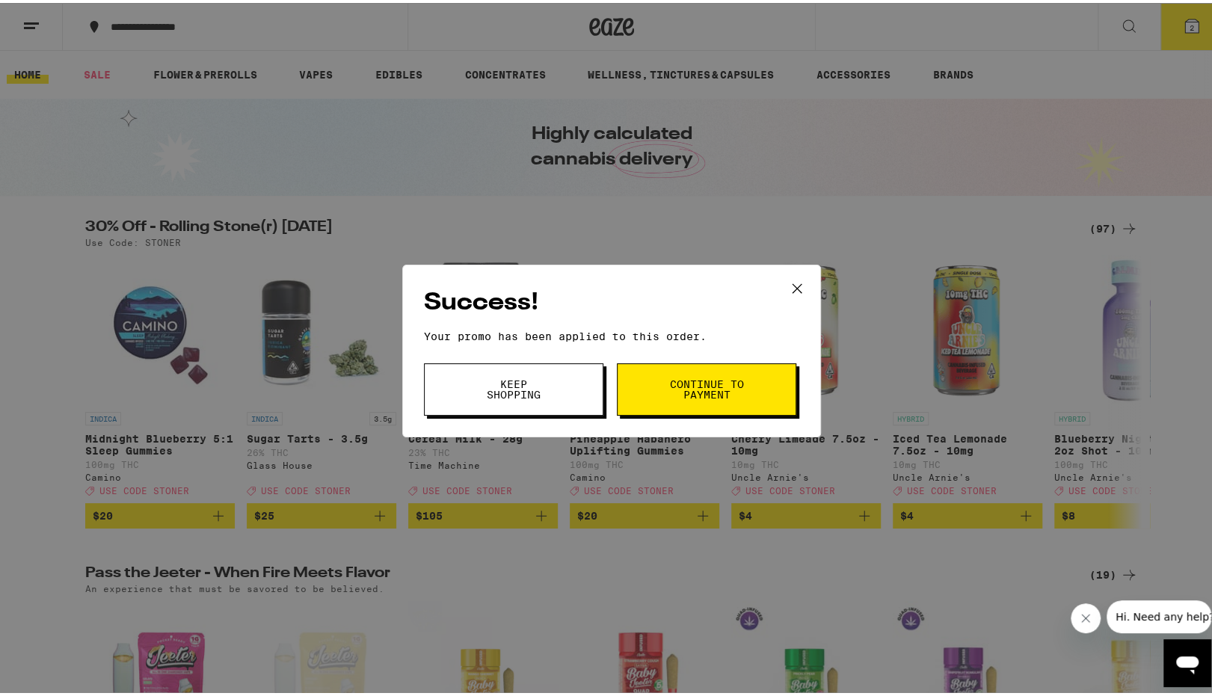
click at [668, 381] on span "Continue to payment" at bounding box center [706, 386] width 76 height 21
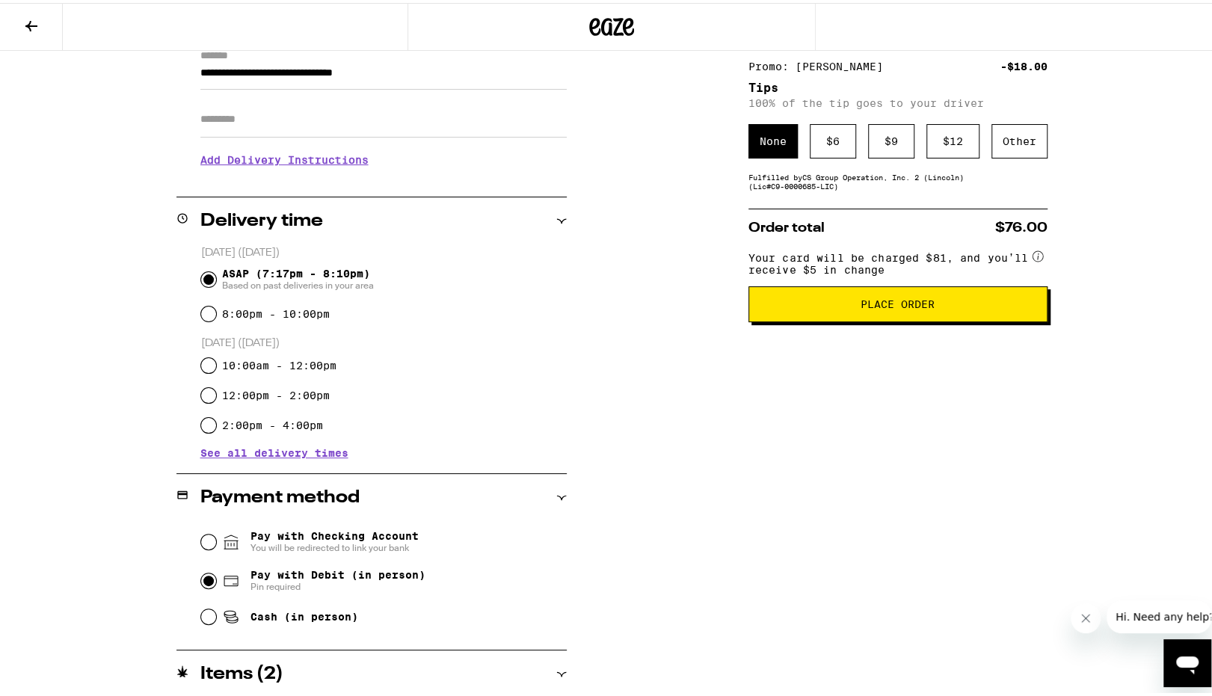
scroll to position [224, 0]
click at [281, 158] on h3 "Add Delivery Instructions" at bounding box center [383, 156] width 366 height 34
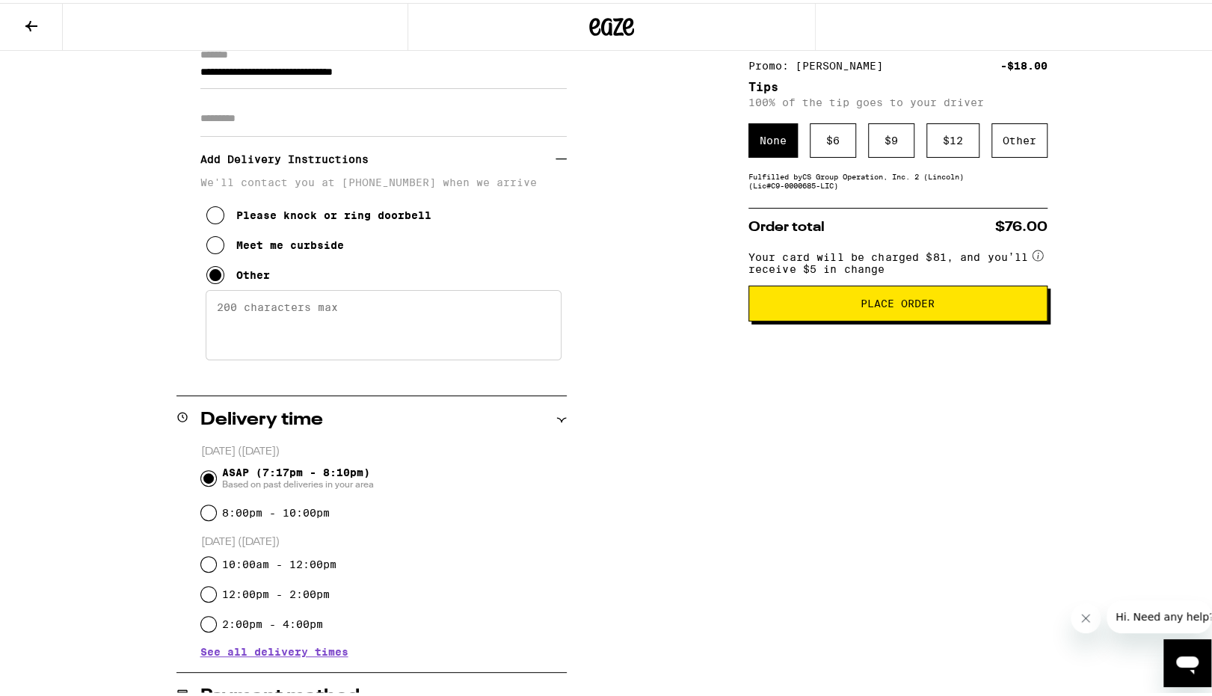
click at [322, 321] on textarea "Enter any other delivery instructions you want driver to know" at bounding box center [384, 322] width 356 height 70
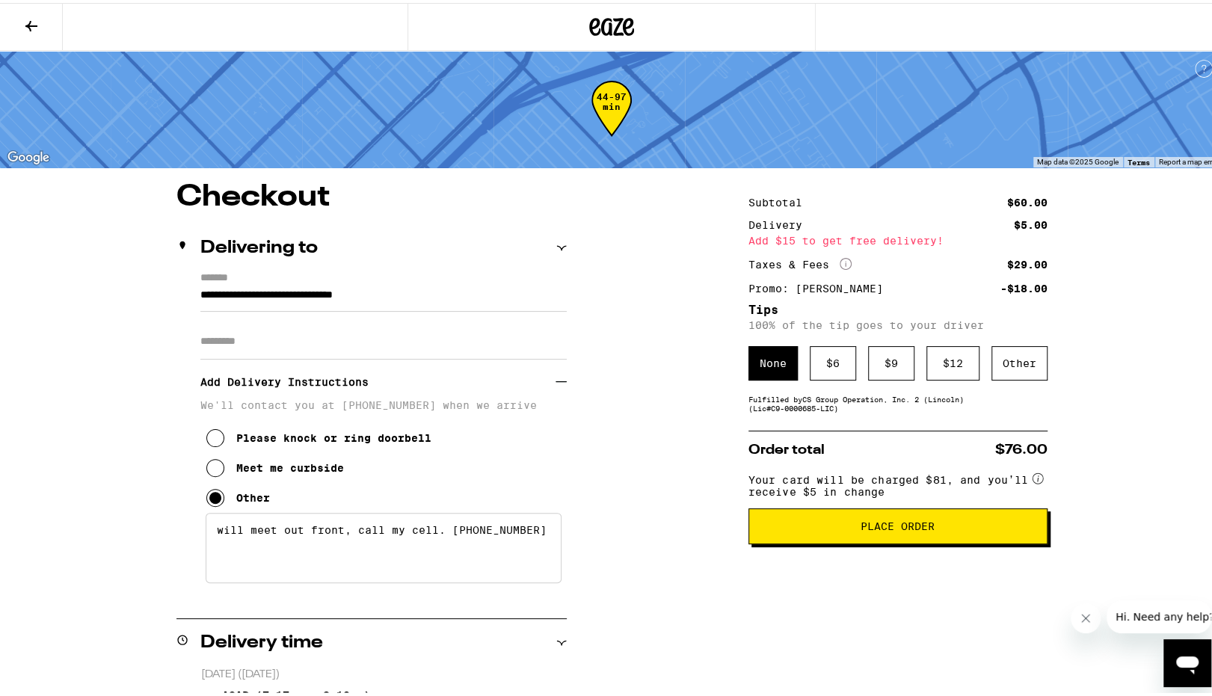
scroll to position [0, 0]
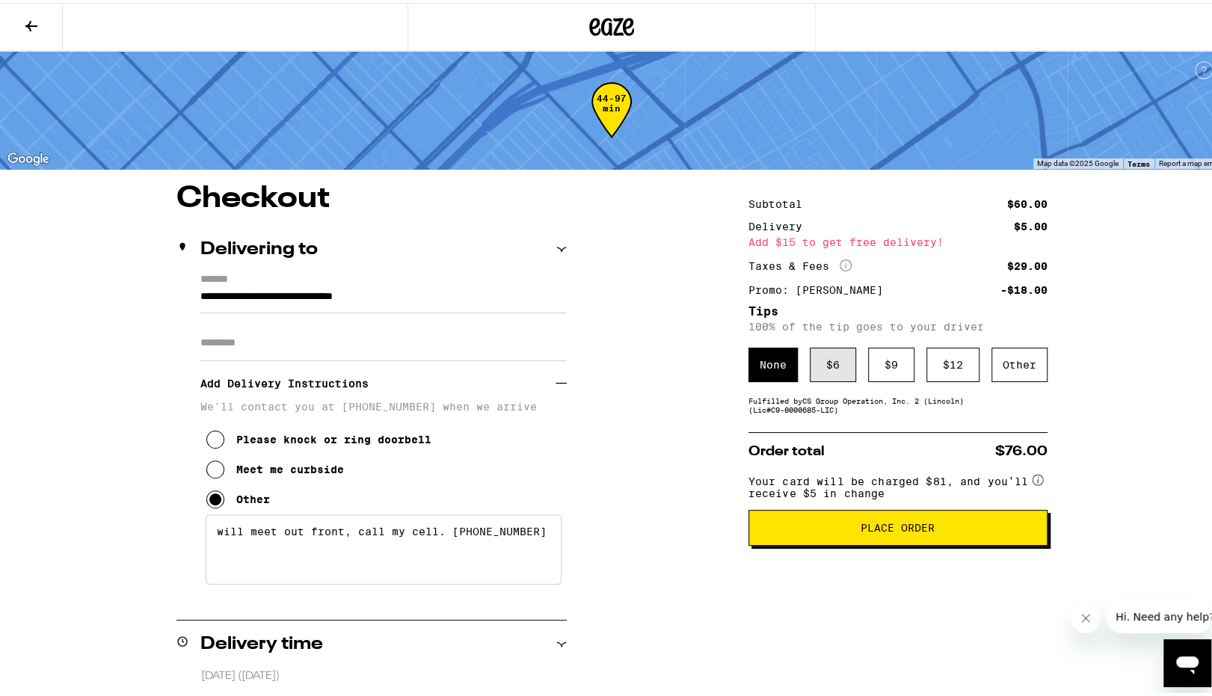
type textarea "will meet out front, call my cell. 310-663-7694"
click at [831, 364] on div "$ 6" at bounding box center [832, 362] width 46 height 34
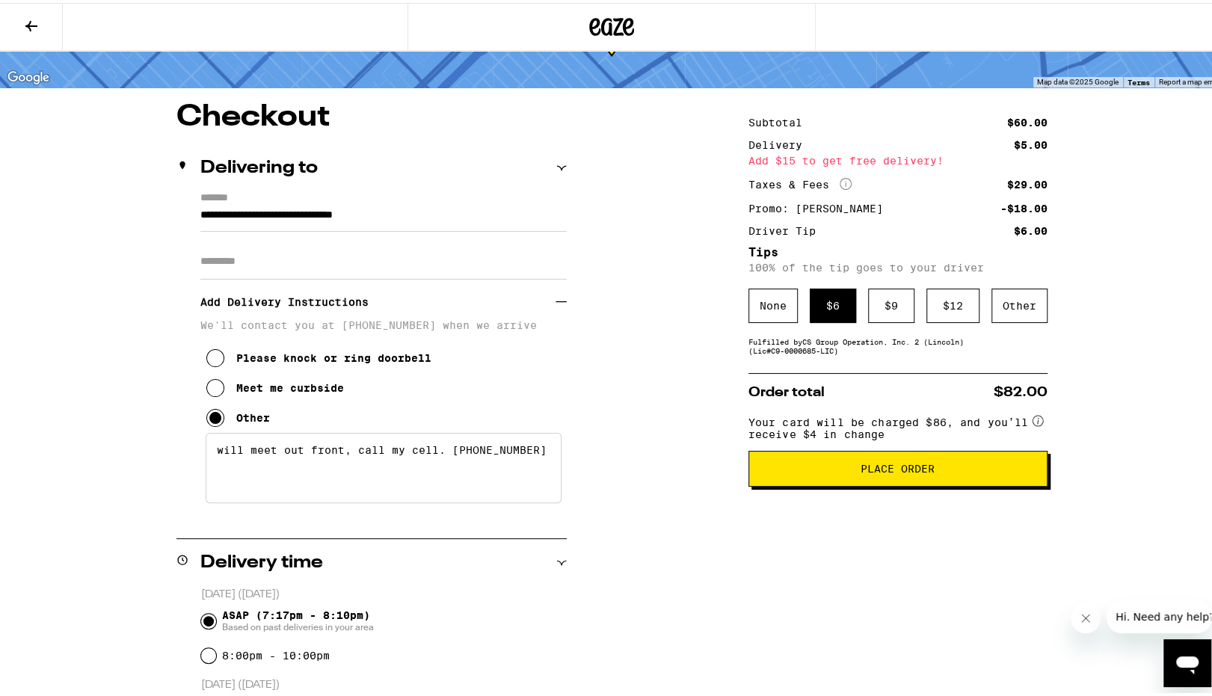
scroll to position [81, 0]
click at [870, 472] on span "Place Order" at bounding box center [897, 466] width 74 height 10
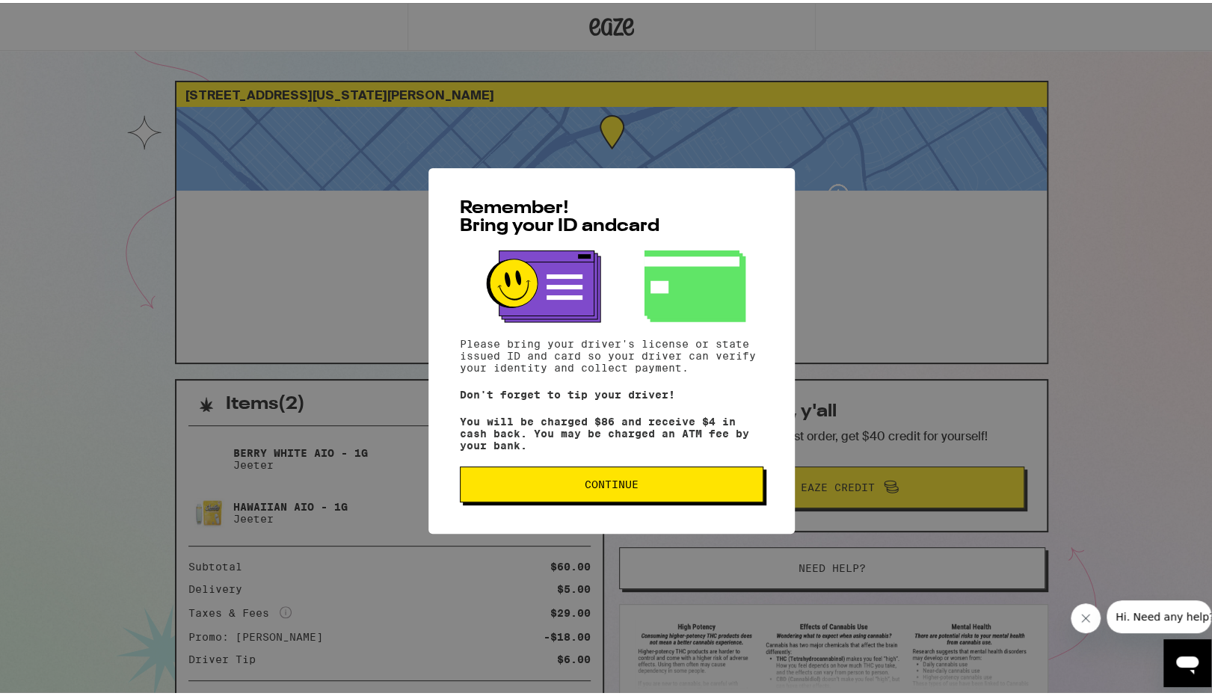
click at [695, 481] on button "Continue" at bounding box center [611, 481] width 303 height 36
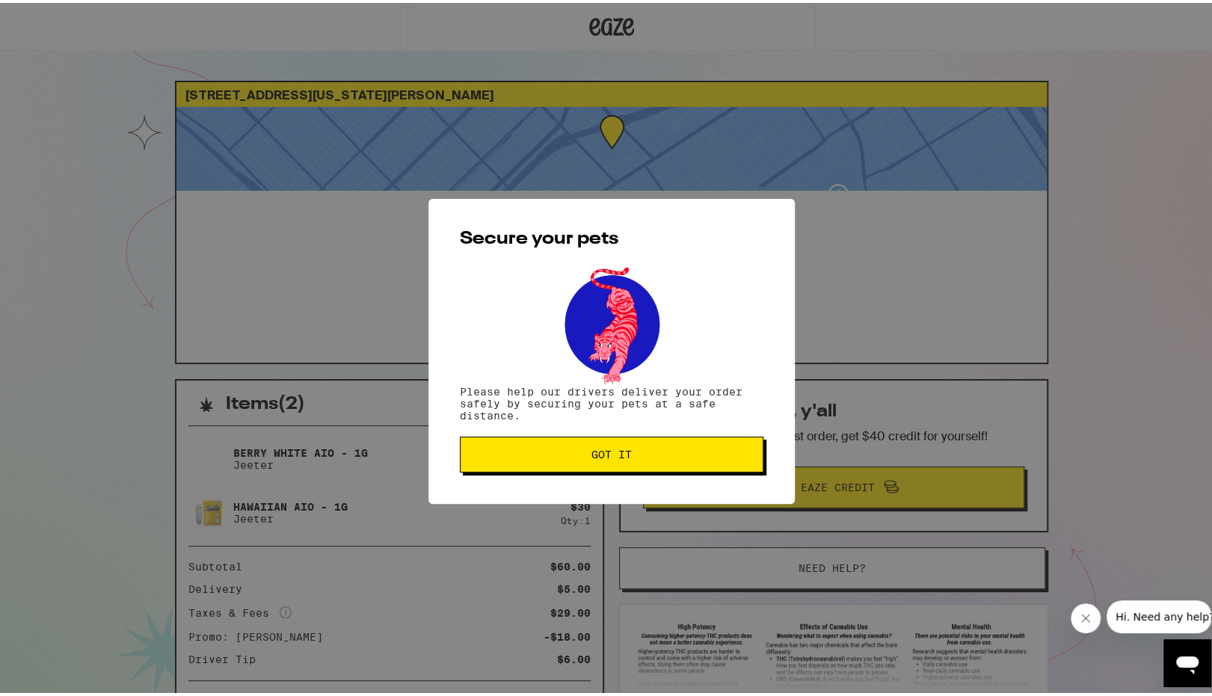
click at [648, 450] on span "Got it" at bounding box center [611, 451] width 278 height 10
